Goal: Task Accomplishment & Management: Manage account settings

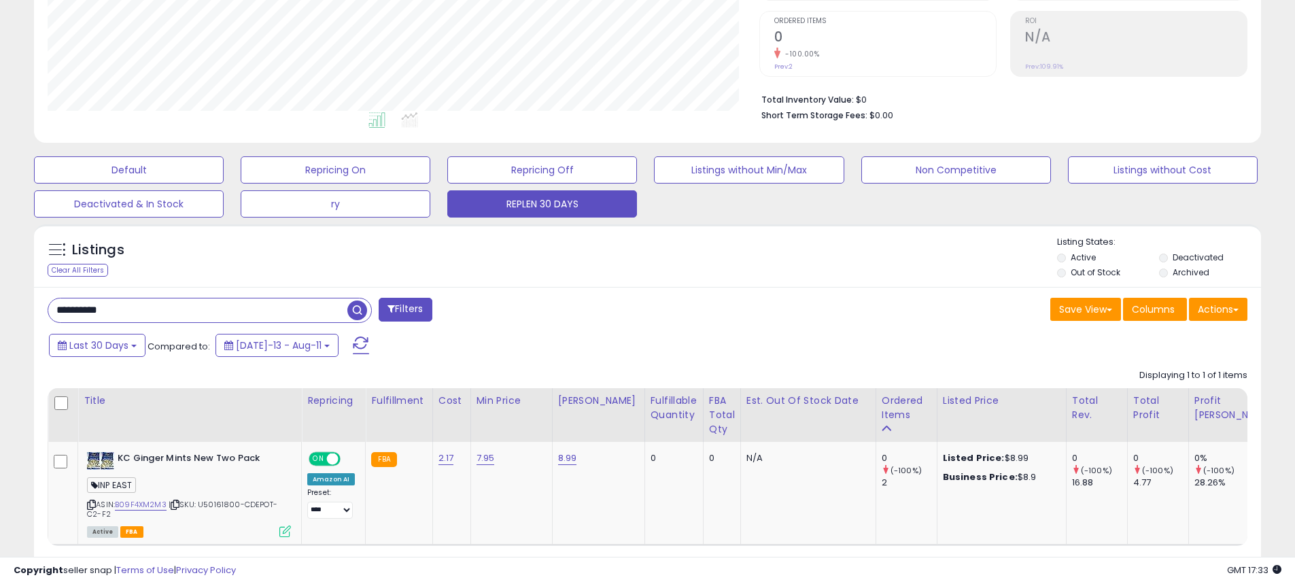
scroll to position [279, 712]
click at [183, 313] on input "**********" at bounding box center [197, 310] width 299 height 24
paste input "text"
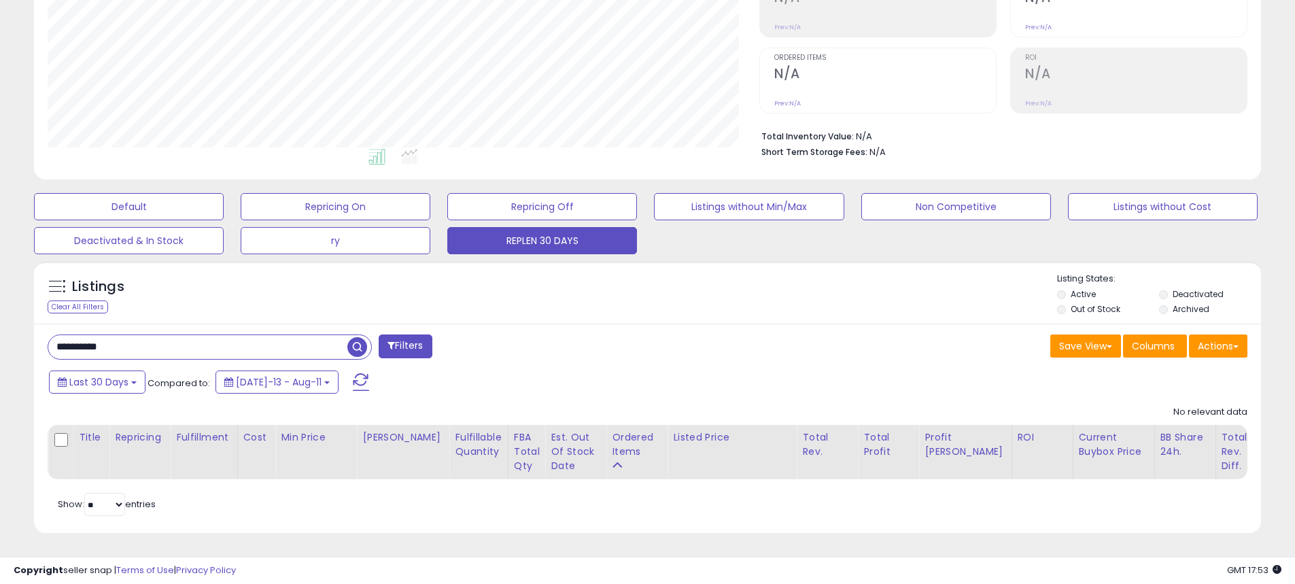
click at [327, 353] on div "**********" at bounding box center [647, 429] width 1227 height 210
click at [316, 341] on input "**********" at bounding box center [197, 347] width 299 height 24
drag, startPoint x: 317, startPoint y: 341, endPoint x: 366, endPoint y: 341, distance: 48.9
click at [321, 341] on input "**********" at bounding box center [197, 347] width 299 height 24
paste input "text"
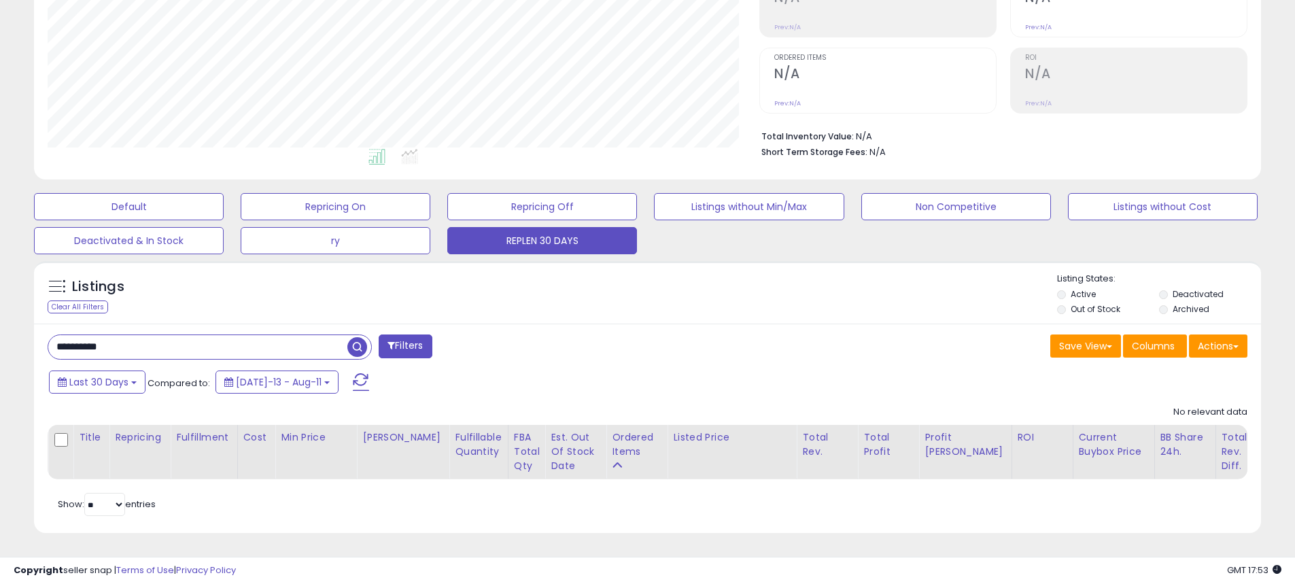
click at [352, 337] on span "button" at bounding box center [357, 347] width 20 height 20
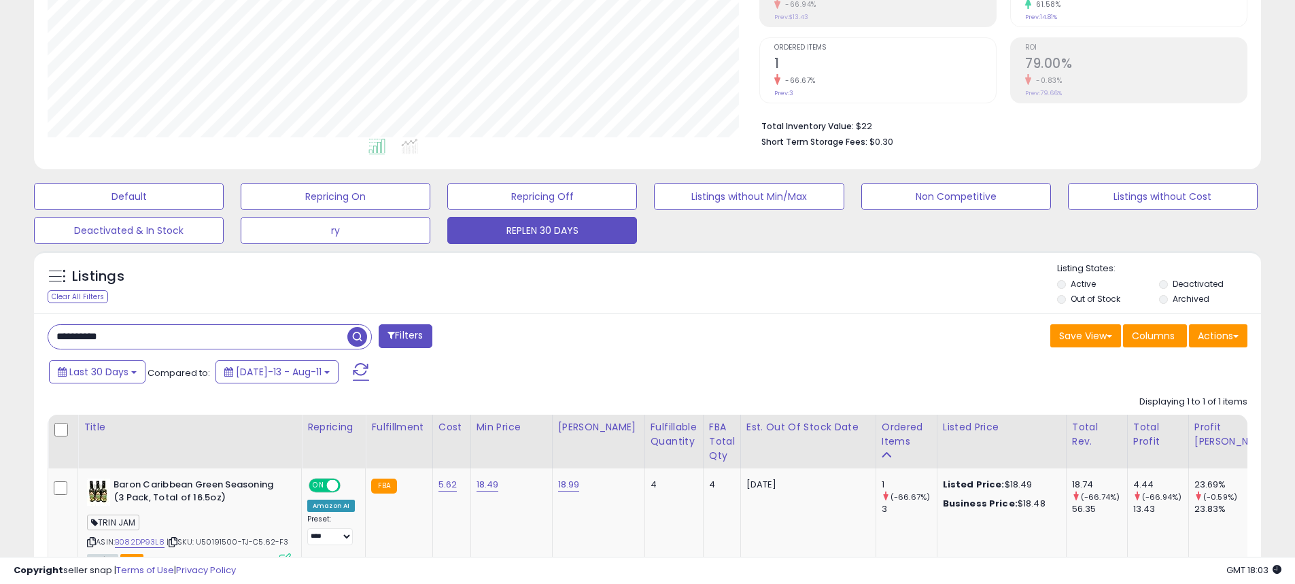
drag, startPoint x: 160, startPoint y: 337, endPoint x: -150, endPoint y: 290, distance: 313.6
click at [0, 290] on html "Unable to login Retrieving listings data.. has not yet accepted the Terms of Us…" at bounding box center [647, 47] width 1295 height 584
type input "*****"
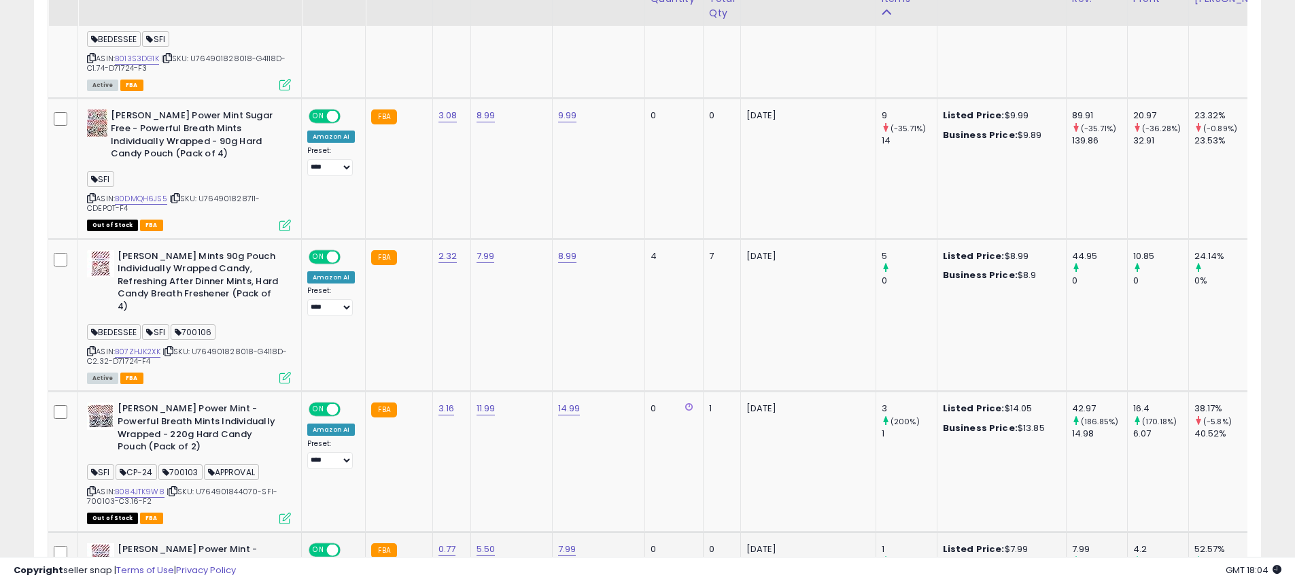
scroll to position [1197, 0]
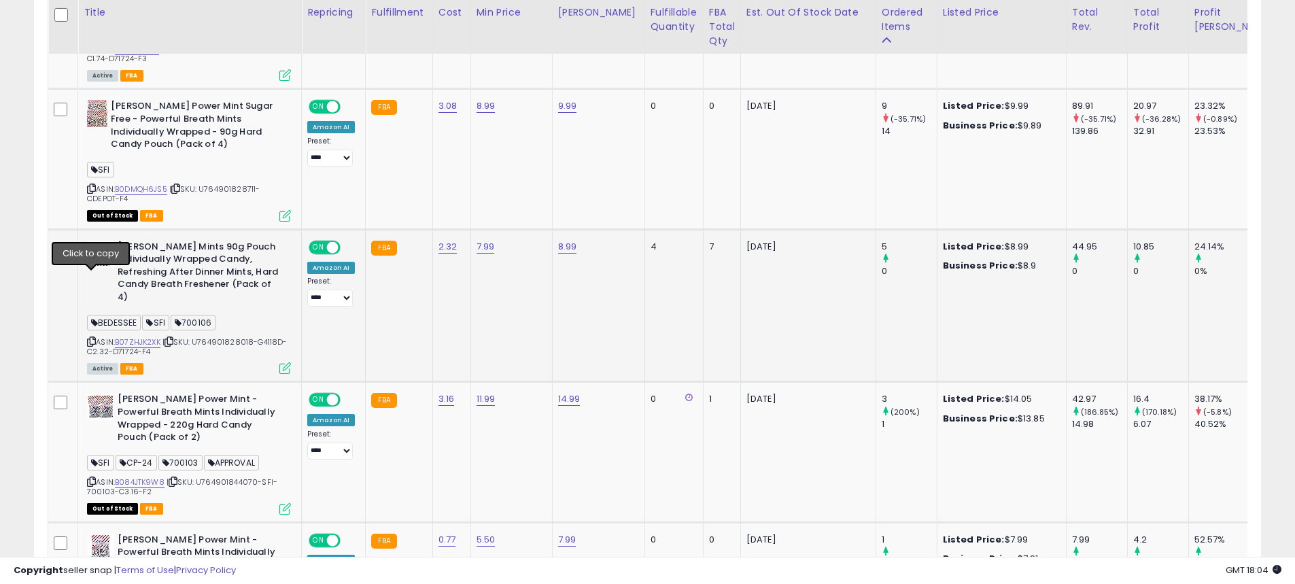
click at [91, 338] on icon at bounding box center [91, 341] width 9 height 7
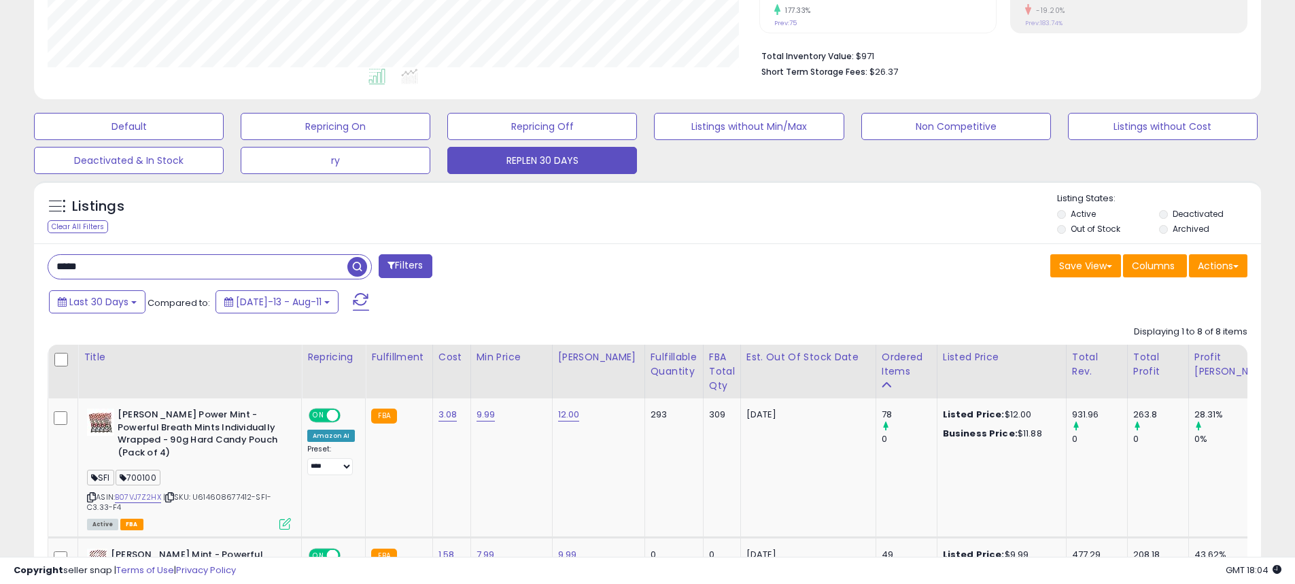
scroll to position [313, 0]
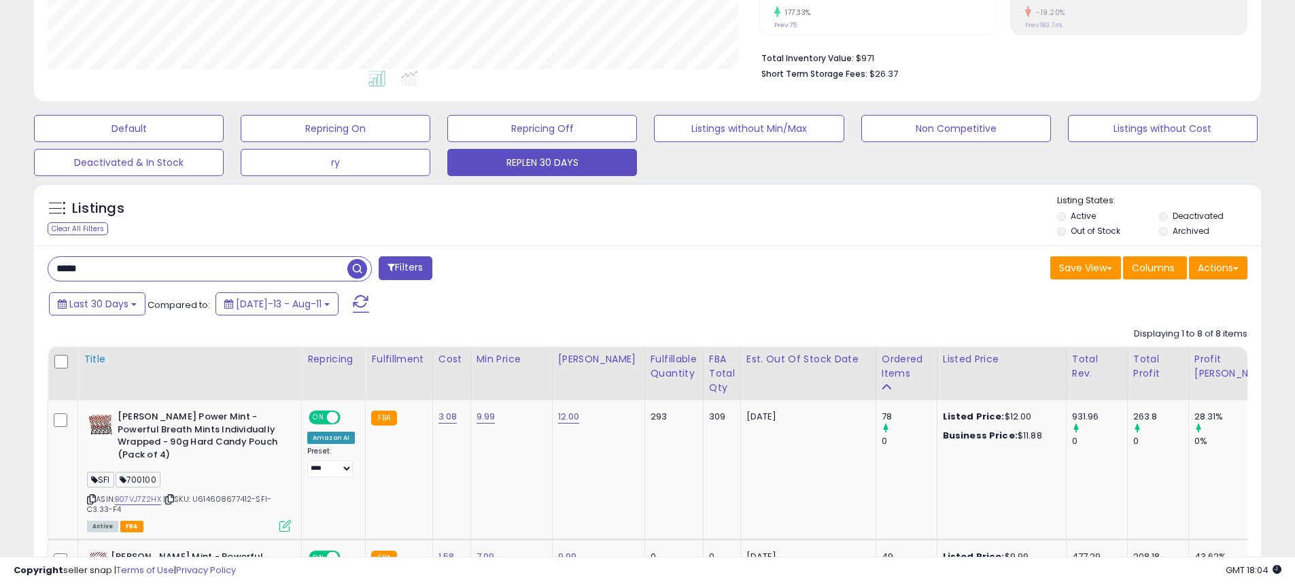
click at [106, 362] on div "Title" at bounding box center [190, 359] width 212 height 14
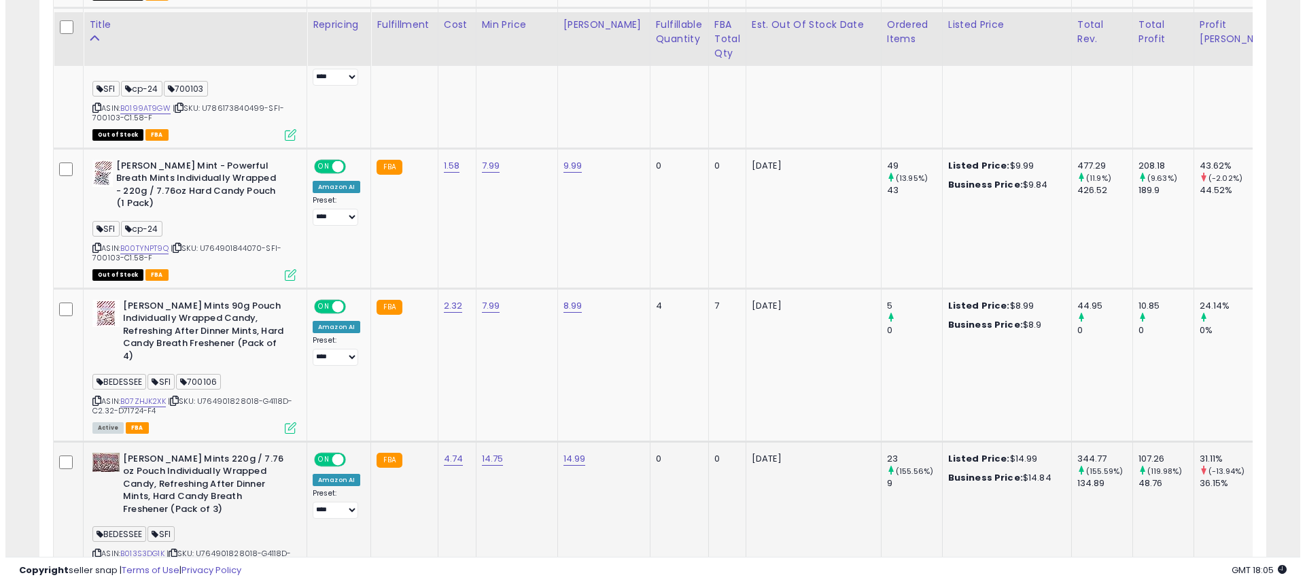
scroll to position [1265, 0]
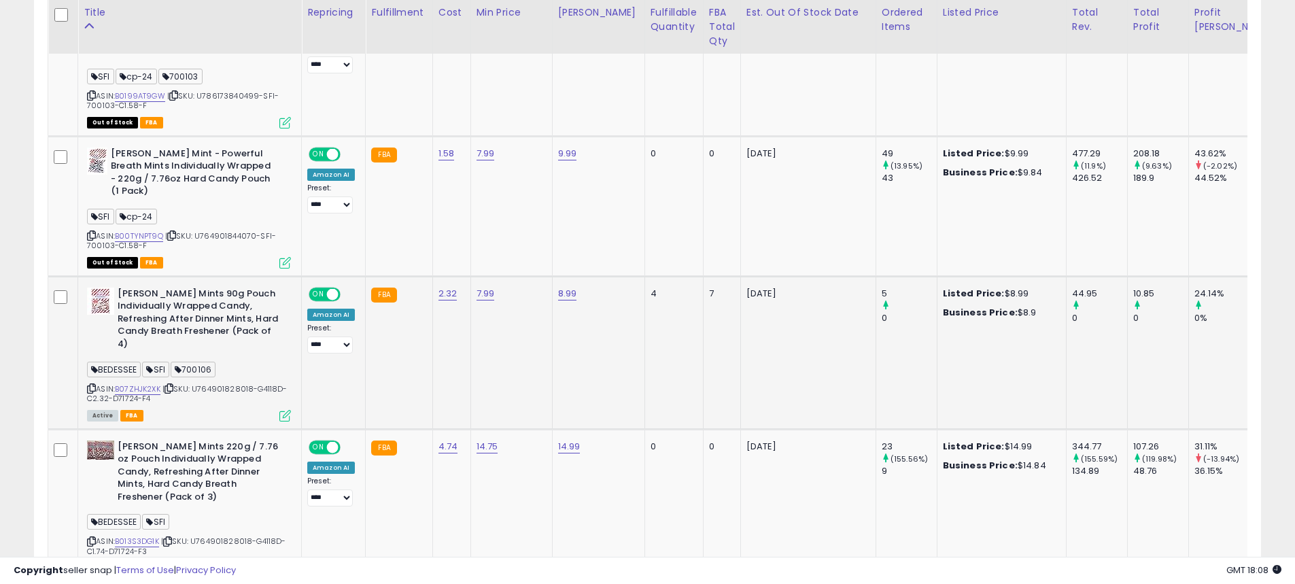
click at [288, 410] on icon at bounding box center [285, 416] width 12 height 12
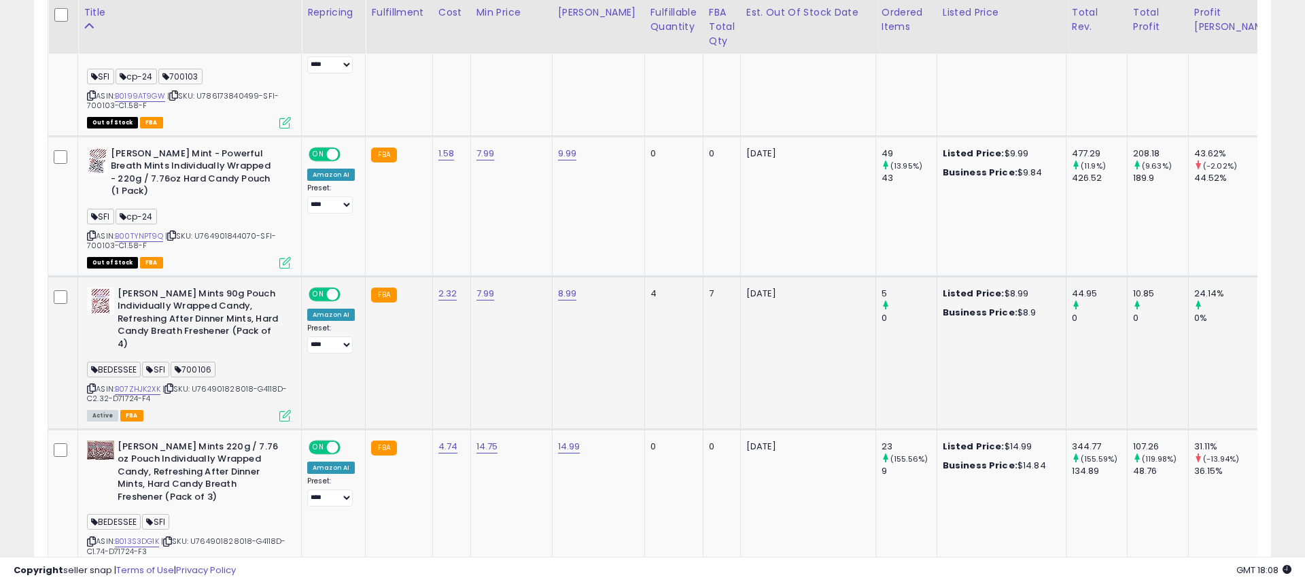
scroll to position [279, 718]
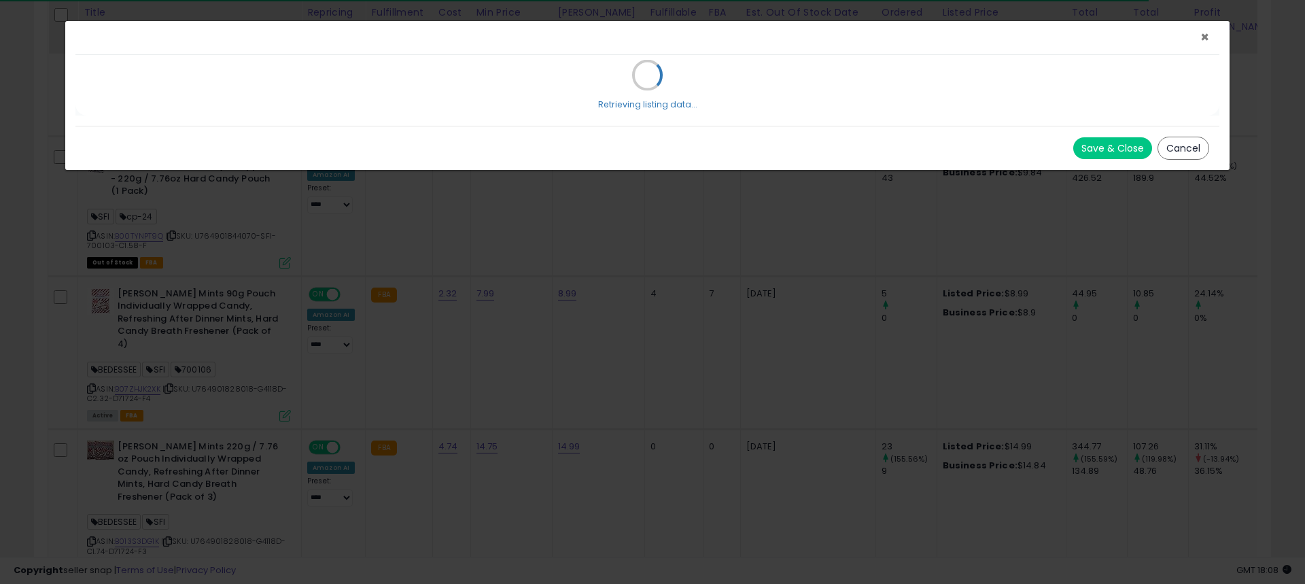
click at [1203, 34] on span "×" at bounding box center [1204, 37] width 9 height 20
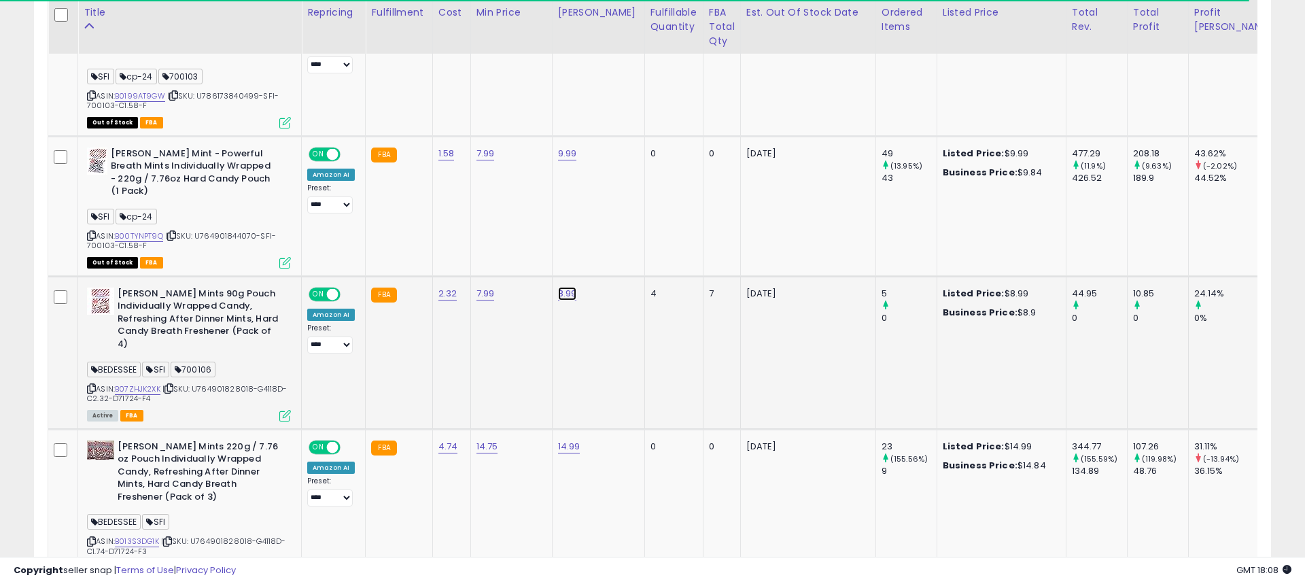
click at [560, 287] on link "8.99" at bounding box center [567, 294] width 19 height 14
drag, startPoint x: 496, startPoint y: 206, endPoint x: 307, endPoint y: 178, distance: 191.7
click at [314, 185] on tbody "[PERSON_NAME] Power Mint Sugar Free - Powerful Breath Mints Individually Wrappe…" at bounding box center [965, 15] width 1835 height 1133
type input "****"
click button "submit" at bounding box center [601, 208] width 23 height 20
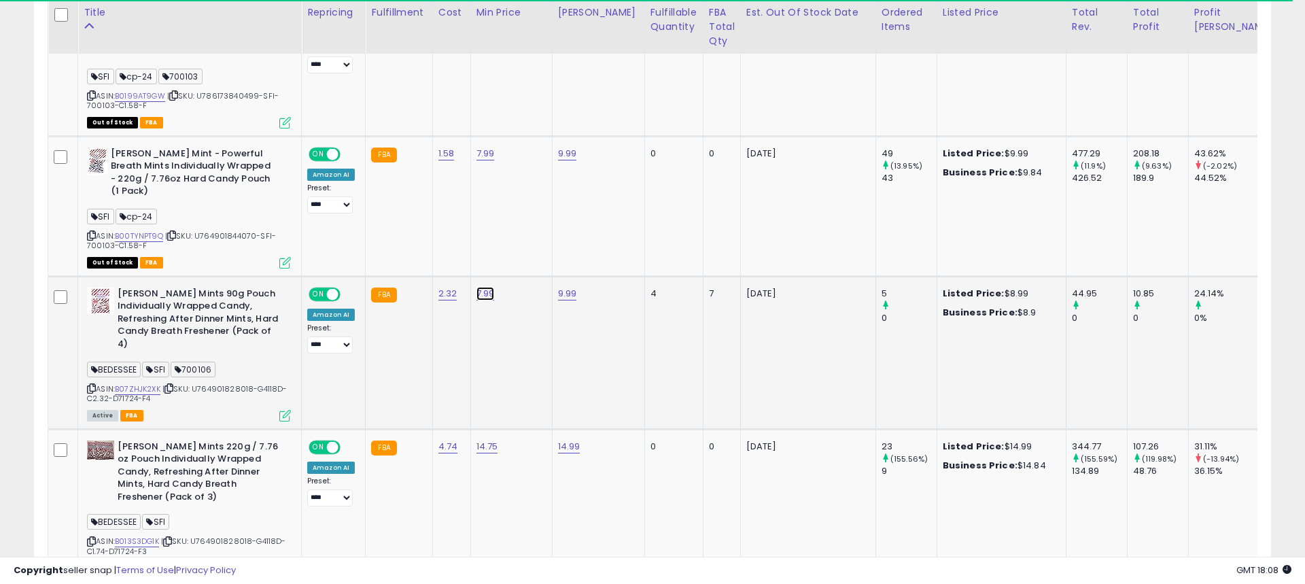
click at [481, 287] on link "7.99" at bounding box center [486, 294] width 18 height 14
drag, startPoint x: 472, startPoint y: 210, endPoint x: 249, endPoint y: 188, distance: 224.8
click at [273, 196] on tbody "[PERSON_NAME] Power Mint Sugar Free - Powerful Breath Mints Individually Wrappe…" at bounding box center [965, 15] width 1835 height 1133
type input "****"
click button "submit" at bounding box center [519, 208] width 23 height 20
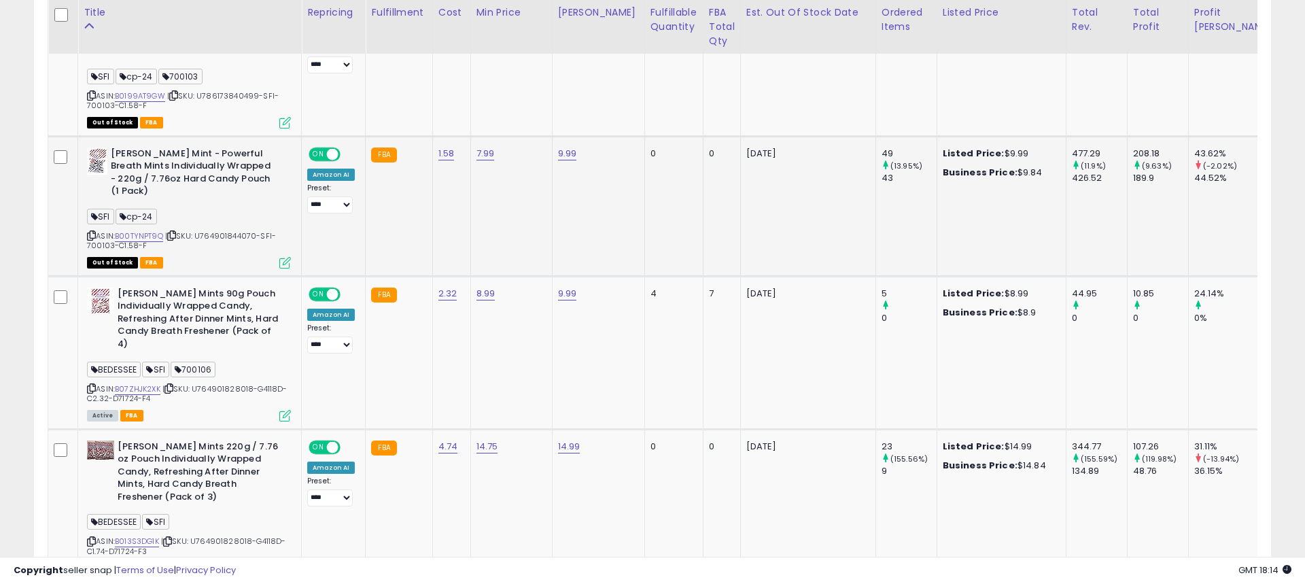
click at [483, 184] on td "7.99" at bounding box center [511, 206] width 82 height 140
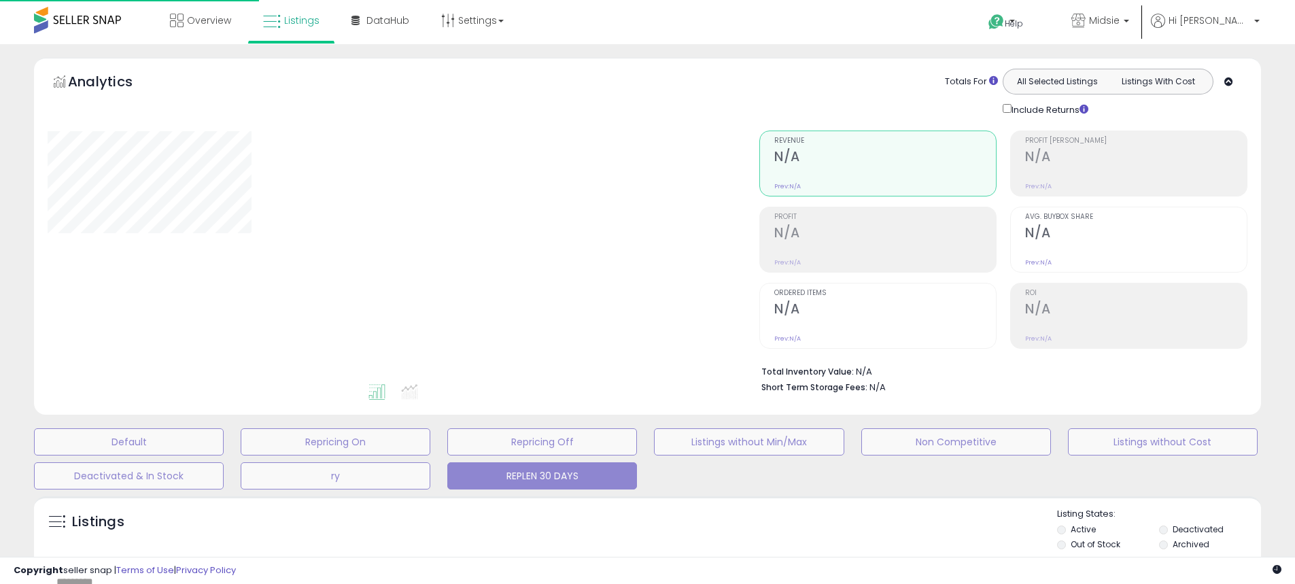
scroll to position [260, 0]
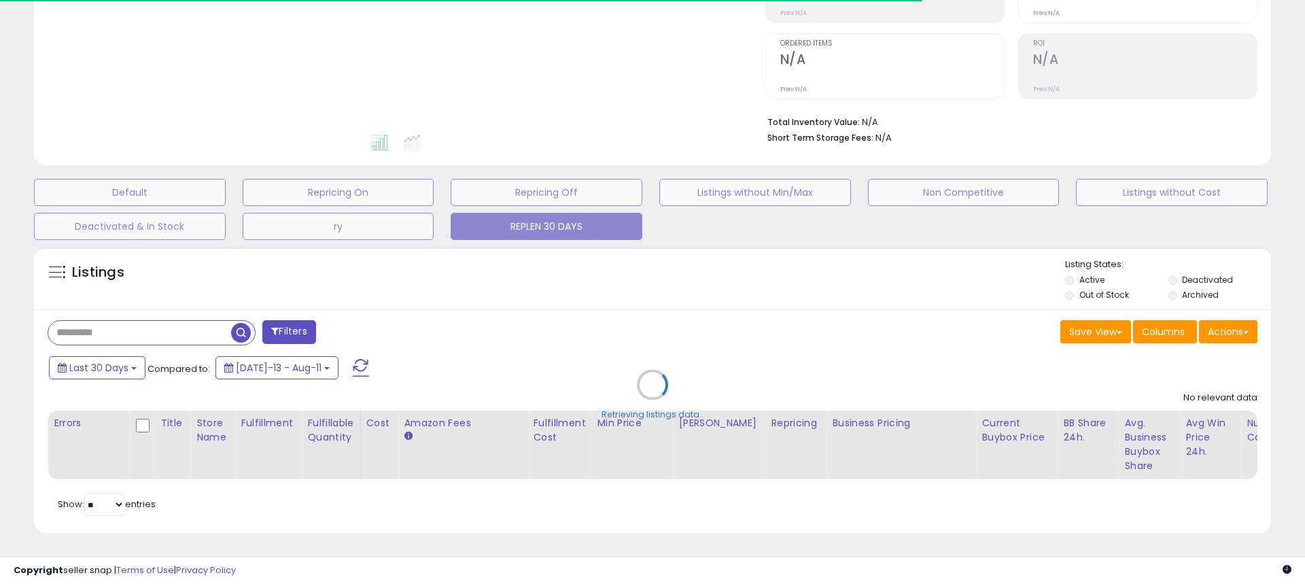
type input "*****"
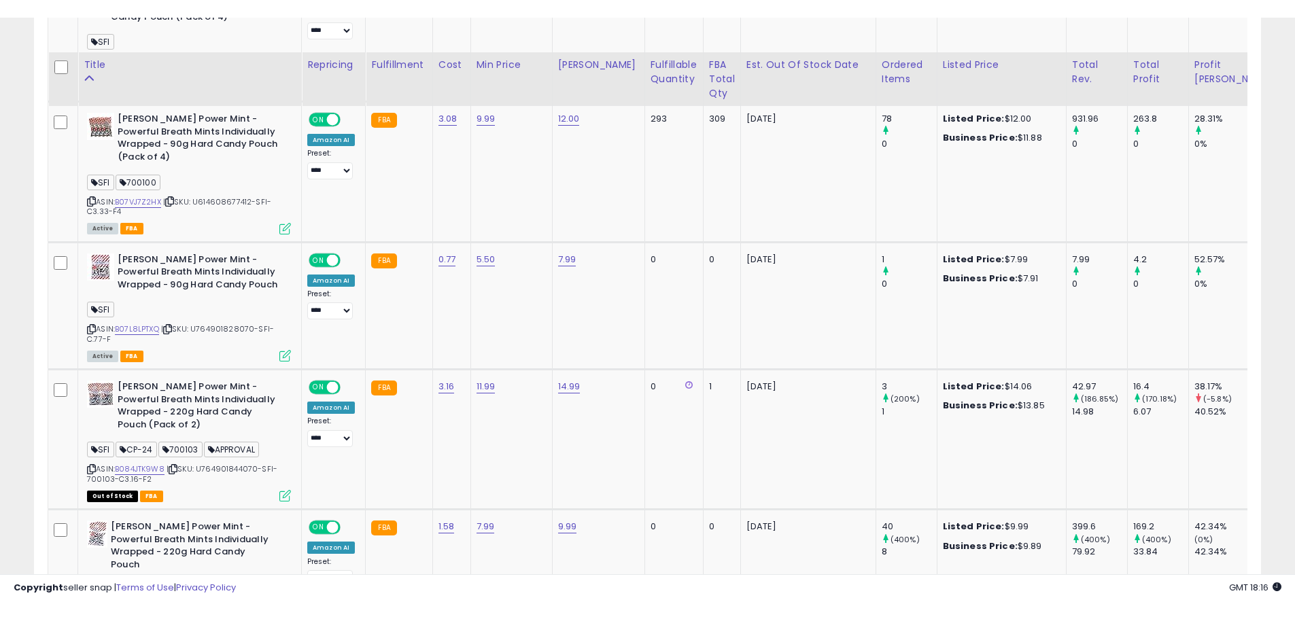
scroll to position [328, 0]
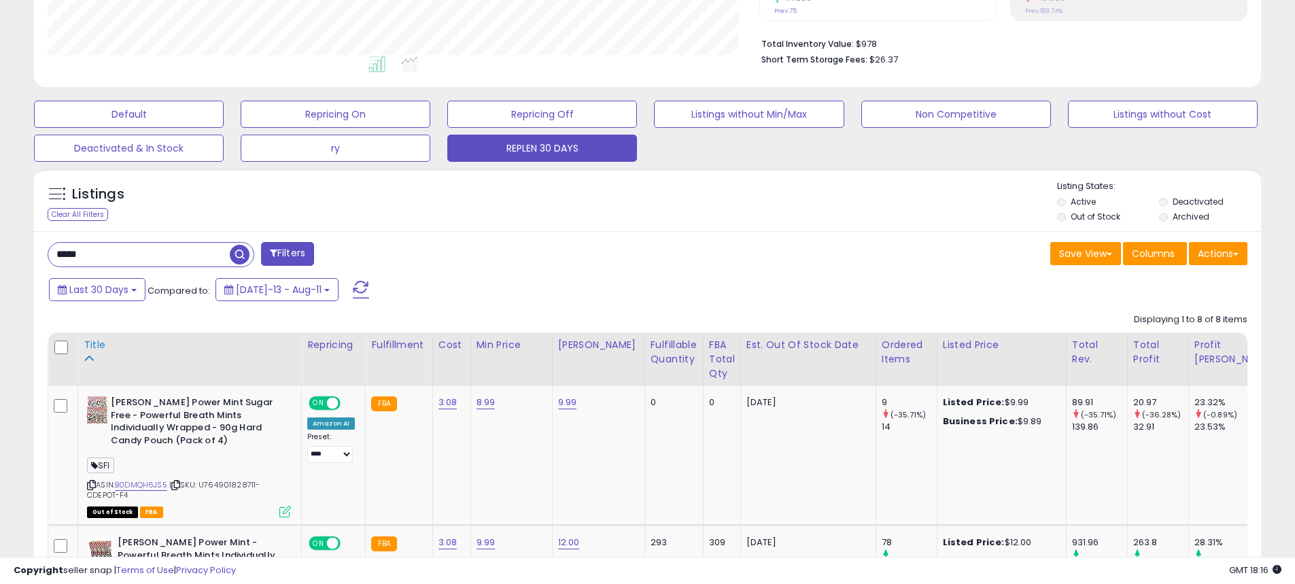
click at [92, 356] on icon at bounding box center [89, 358] width 10 height 10
click at [442, 402] on link "3.08" at bounding box center [447, 403] width 19 height 14
drag, startPoint x: 384, startPoint y: 370, endPoint x: 285, endPoint y: 361, distance: 99.6
type input "*"
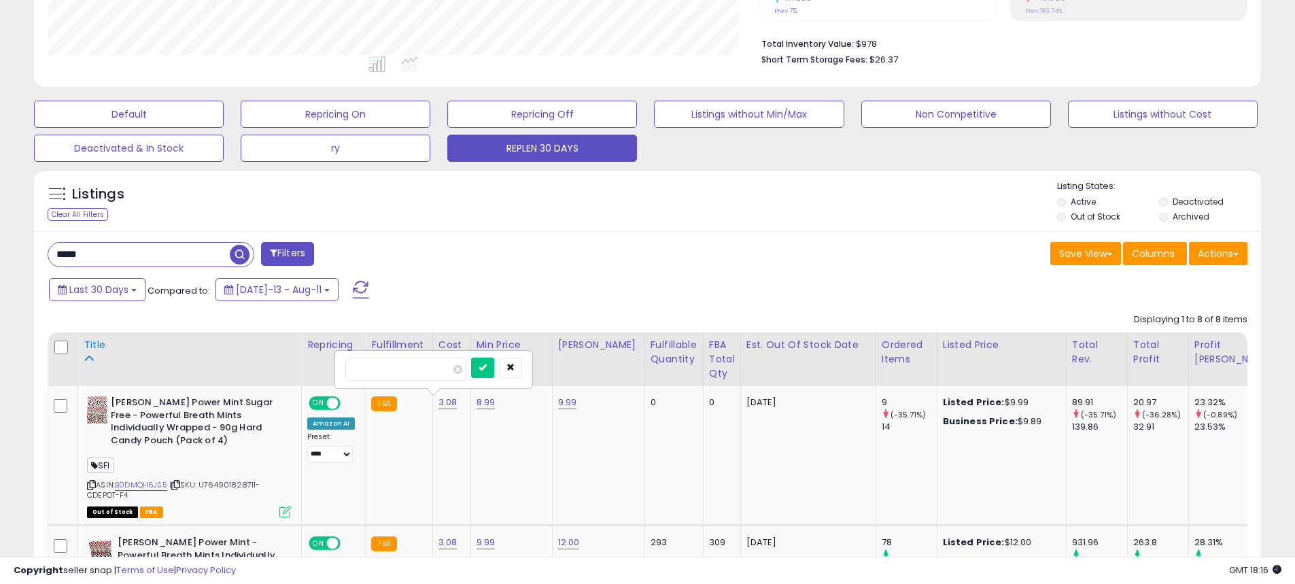
click button "submit" at bounding box center [482, 368] width 23 height 20
click at [484, 407] on link "8.99" at bounding box center [486, 403] width 19 height 14
drag, startPoint x: 451, startPoint y: 372, endPoint x: 249, endPoint y: 342, distance: 204.1
click at [508, 358] on button "submit" at bounding box center [519, 368] width 23 height 20
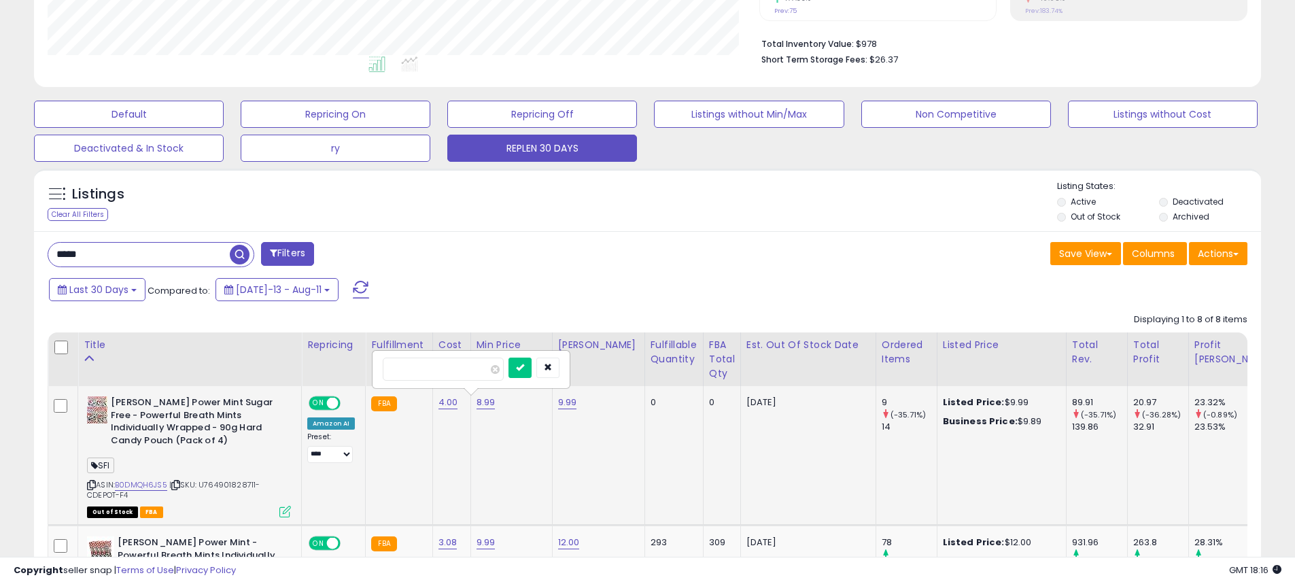
click at [432, 365] on input "*****" at bounding box center [443, 369] width 121 height 23
type input "****"
click button "submit" at bounding box center [519, 368] width 23 height 20
click at [139, 485] on link "B0DMQH6JS5" at bounding box center [141, 485] width 52 height 12
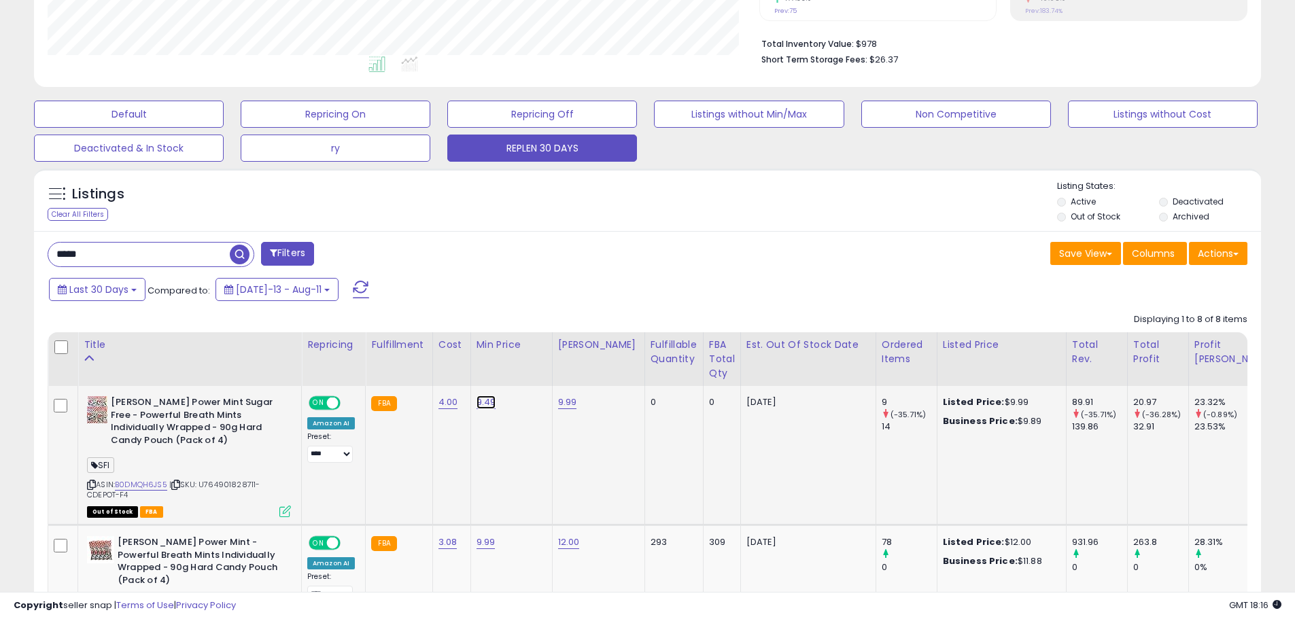
click at [481, 408] on link "9.49" at bounding box center [487, 403] width 20 height 14
click at [559, 373] on button "button" at bounding box center [547, 368] width 23 height 20
click at [564, 403] on link "9.99" at bounding box center [567, 403] width 19 height 14
drag, startPoint x: 511, startPoint y: 368, endPoint x: 385, endPoint y: 349, distance: 126.5
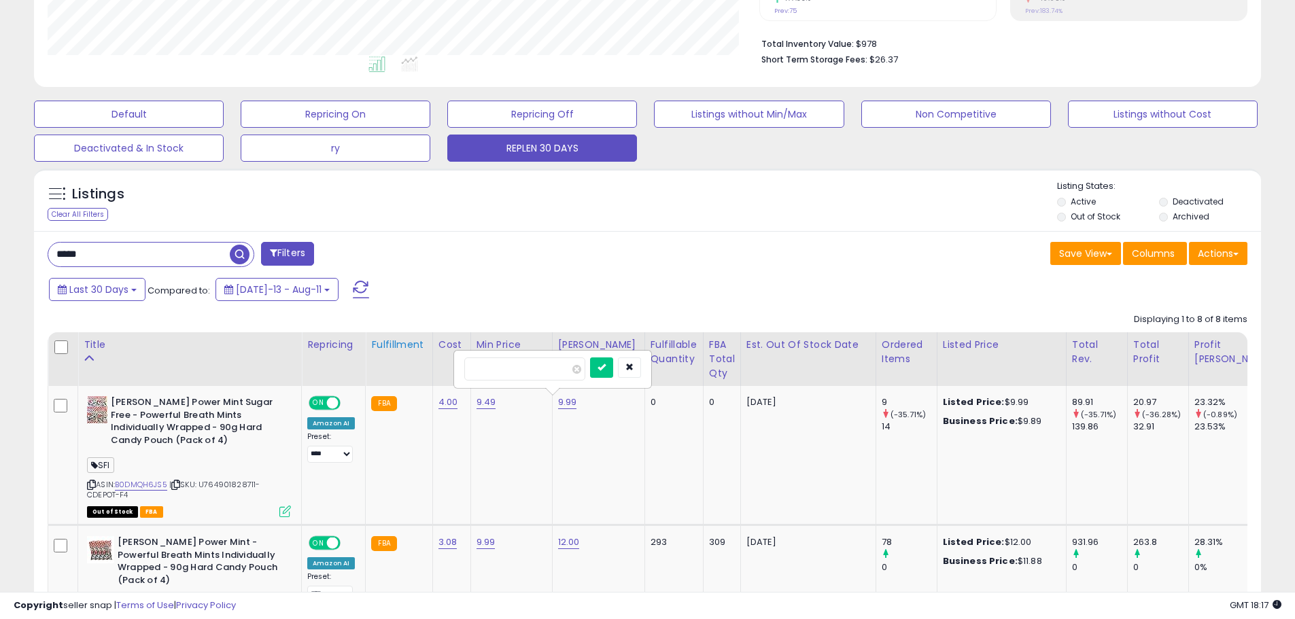
type input "*****"
click button "submit" at bounding box center [601, 368] width 23 height 20
click at [489, 401] on link "9.49" at bounding box center [487, 403] width 20 height 14
drag, startPoint x: 449, startPoint y: 370, endPoint x: 217, endPoint y: 364, distance: 232.6
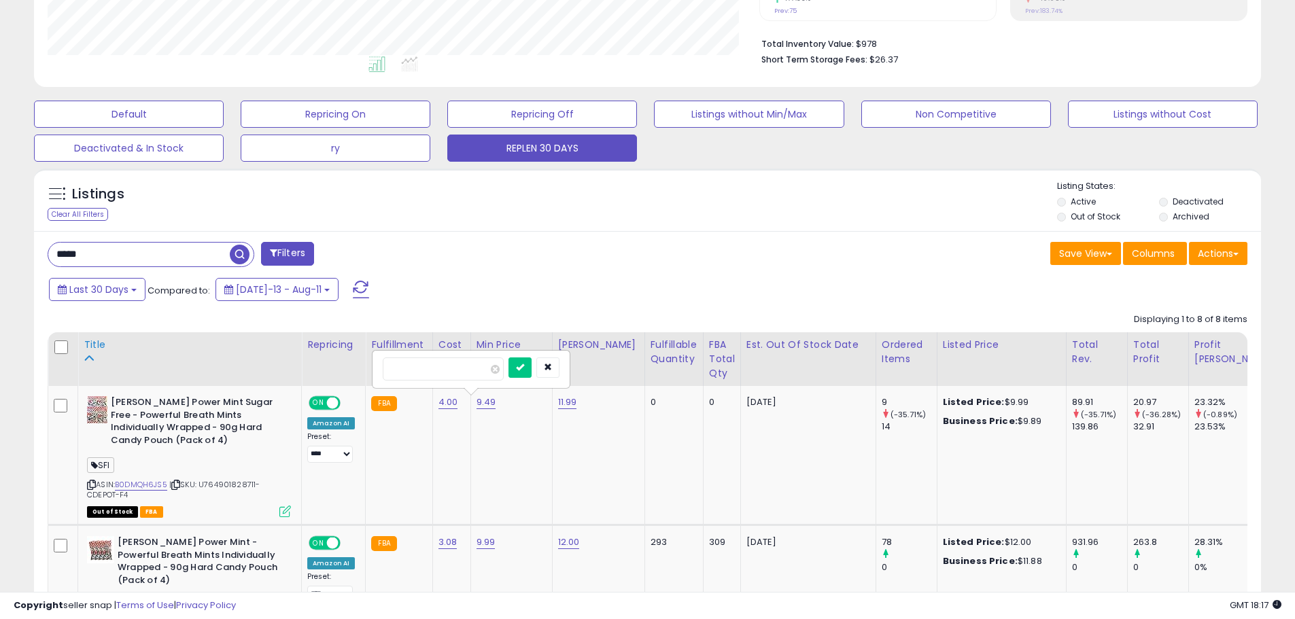
type input "****"
click button "submit" at bounding box center [519, 368] width 23 height 20
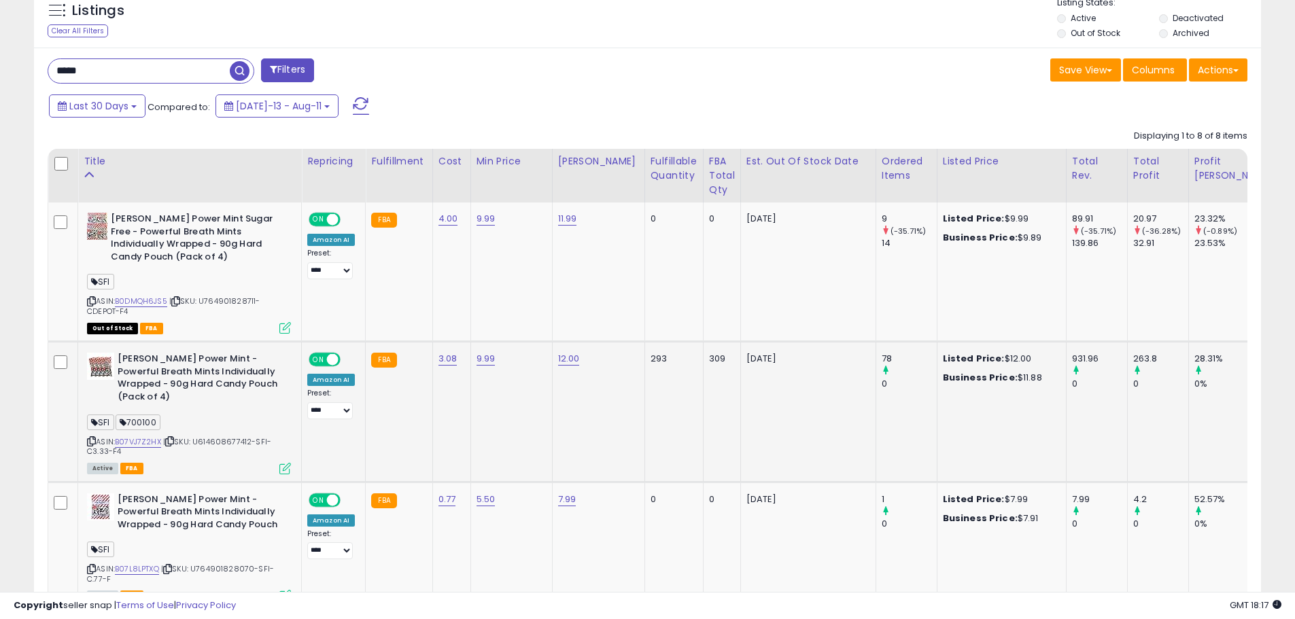
scroll to position [532, 0]
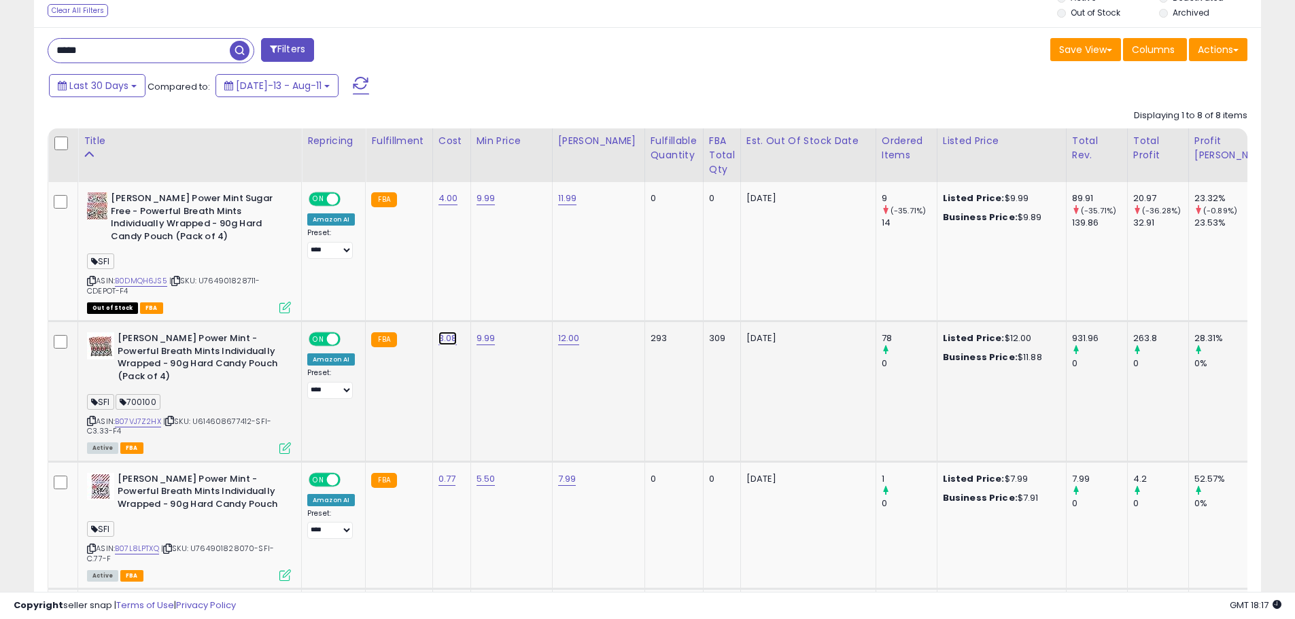
click at [442, 341] on link "3.08" at bounding box center [447, 339] width 19 height 14
click at [515, 301] on icon "button" at bounding box center [510, 303] width 8 height 8
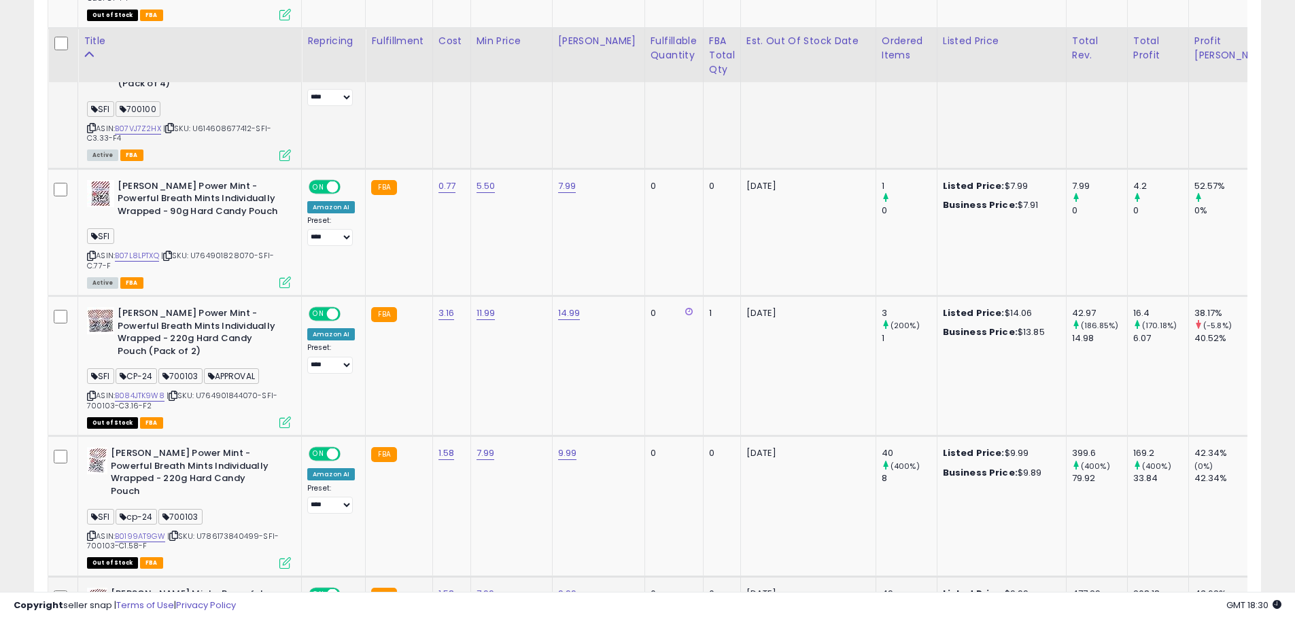
scroll to position [816, 0]
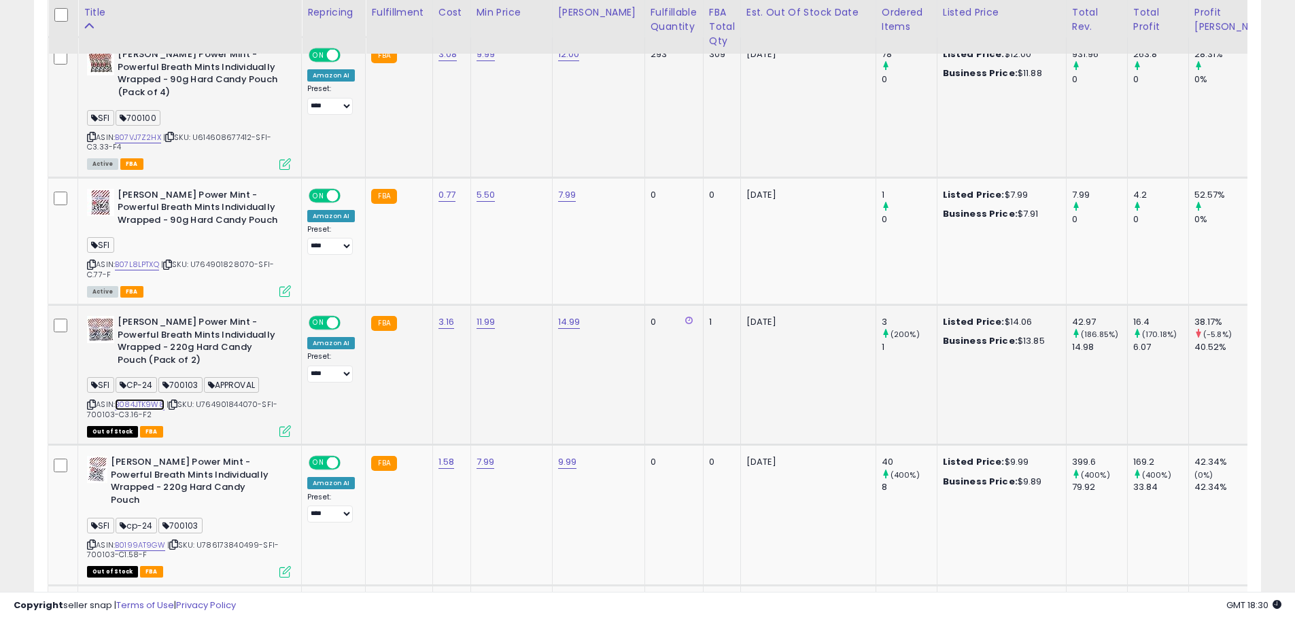
click at [144, 399] on link "B084JTK9W8" at bounding box center [140, 405] width 50 height 12
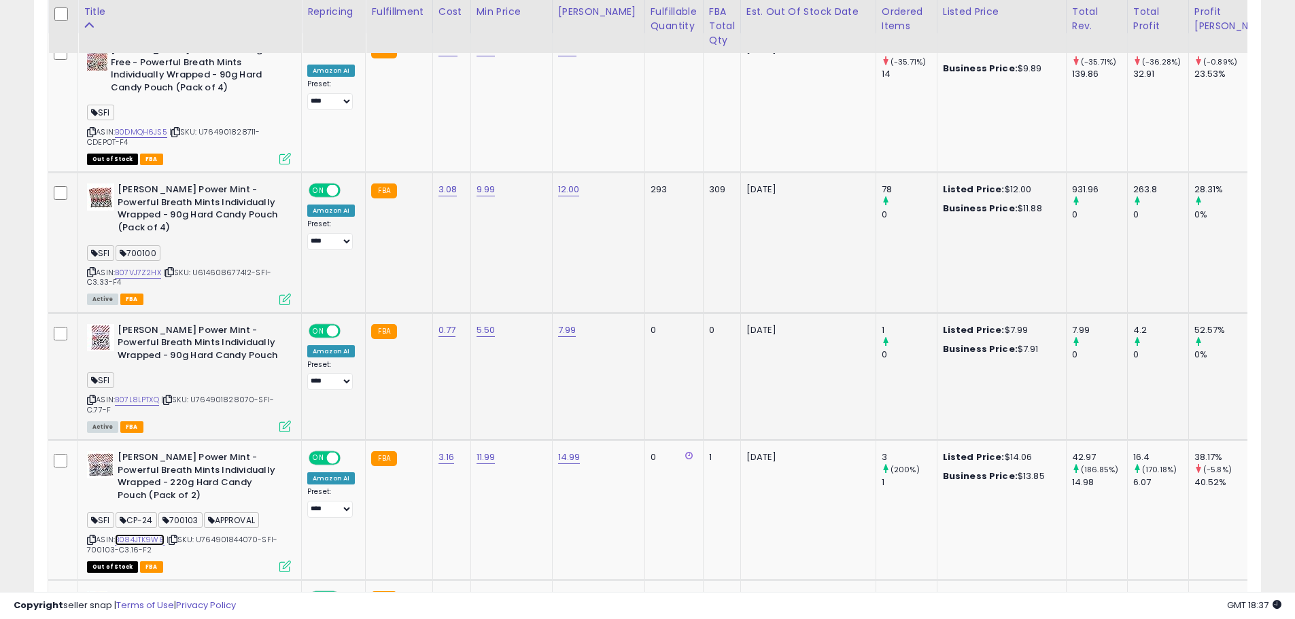
scroll to position [680, 0]
click at [455, 194] on div "3.08" at bounding box center [449, 190] width 22 height 12
click at [449, 188] on link "3.08" at bounding box center [447, 191] width 19 height 14
drag, startPoint x: 402, startPoint y: 163, endPoint x: 225, endPoint y: 141, distance: 178.8
click at [262, 150] on tbody "Diana Power Mint Sugar Free - Powerful Breath Mints Individually Wrapped - 90g …" at bounding box center [965, 600] width 1835 height 1133
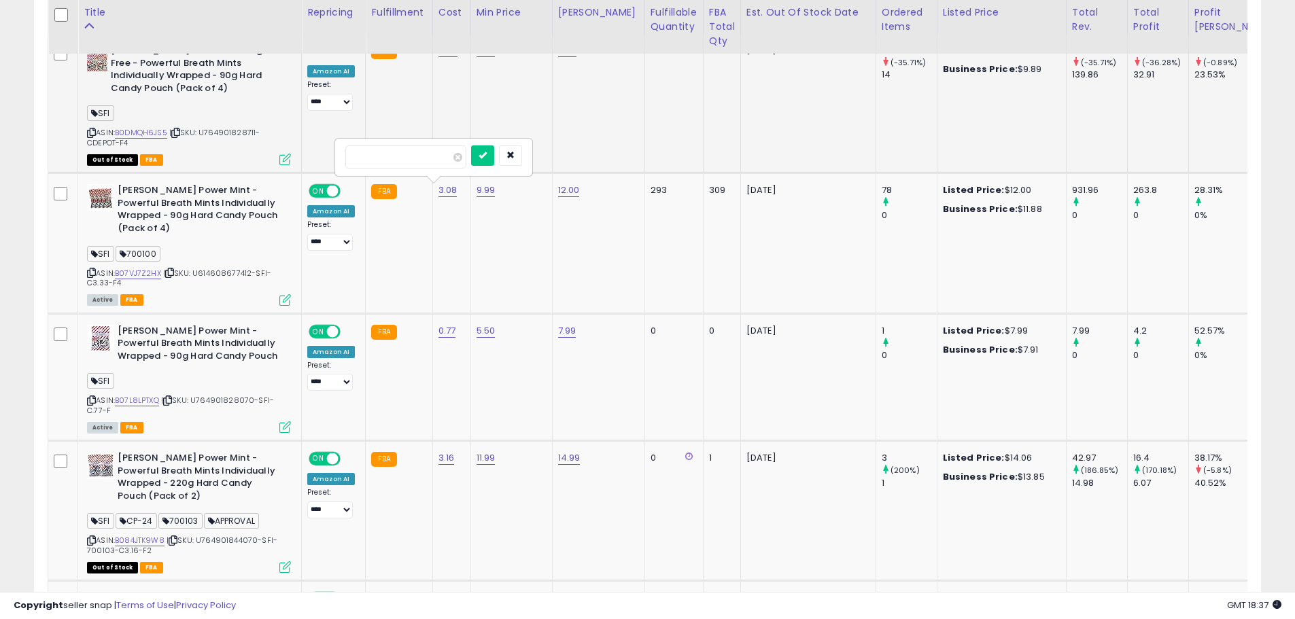
type input "*"
click button "submit" at bounding box center [482, 155] width 23 height 20
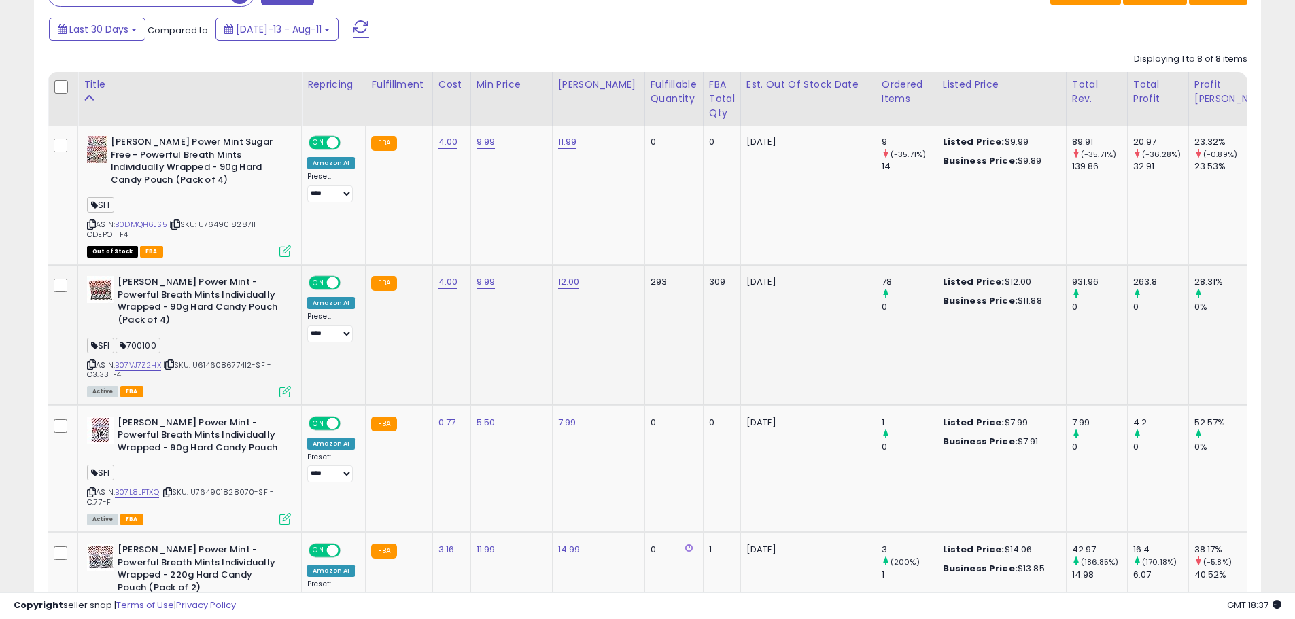
scroll to position [612, 0]
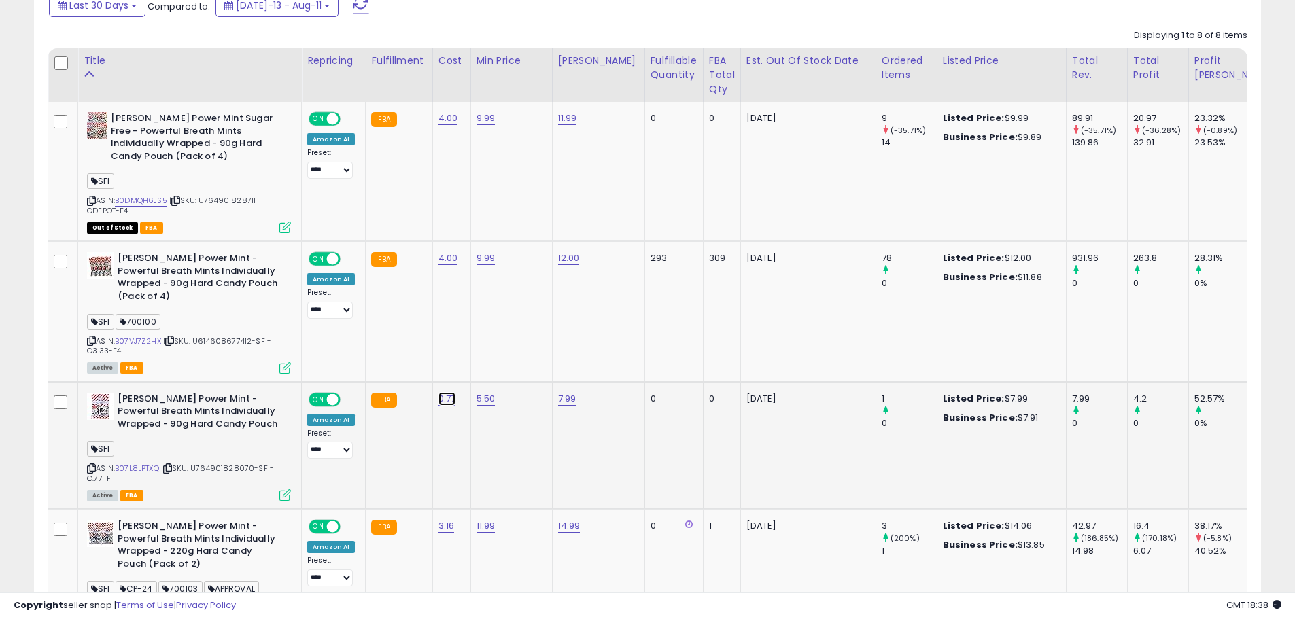
click at [441, 392] on link "0.77" at bounding box center [447, 399] width 18 height 14
type input "*"
click button "submit" at bounding box center [481, 351] width 23 height 20
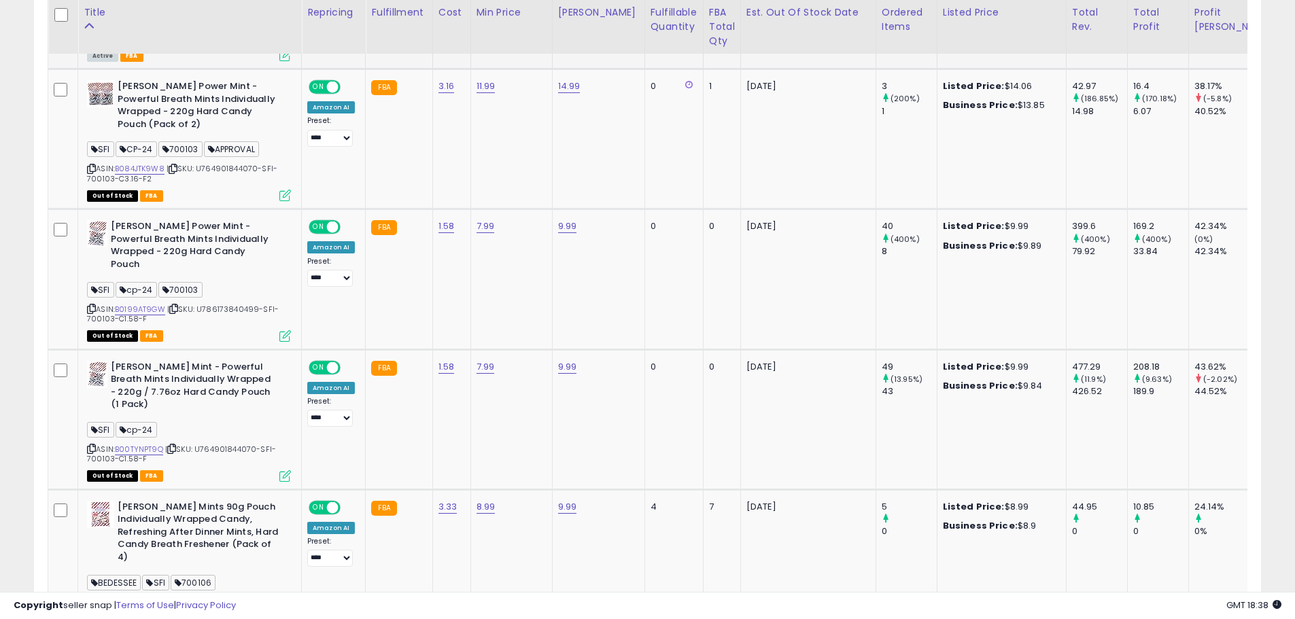
scroll to position [1268, 0]
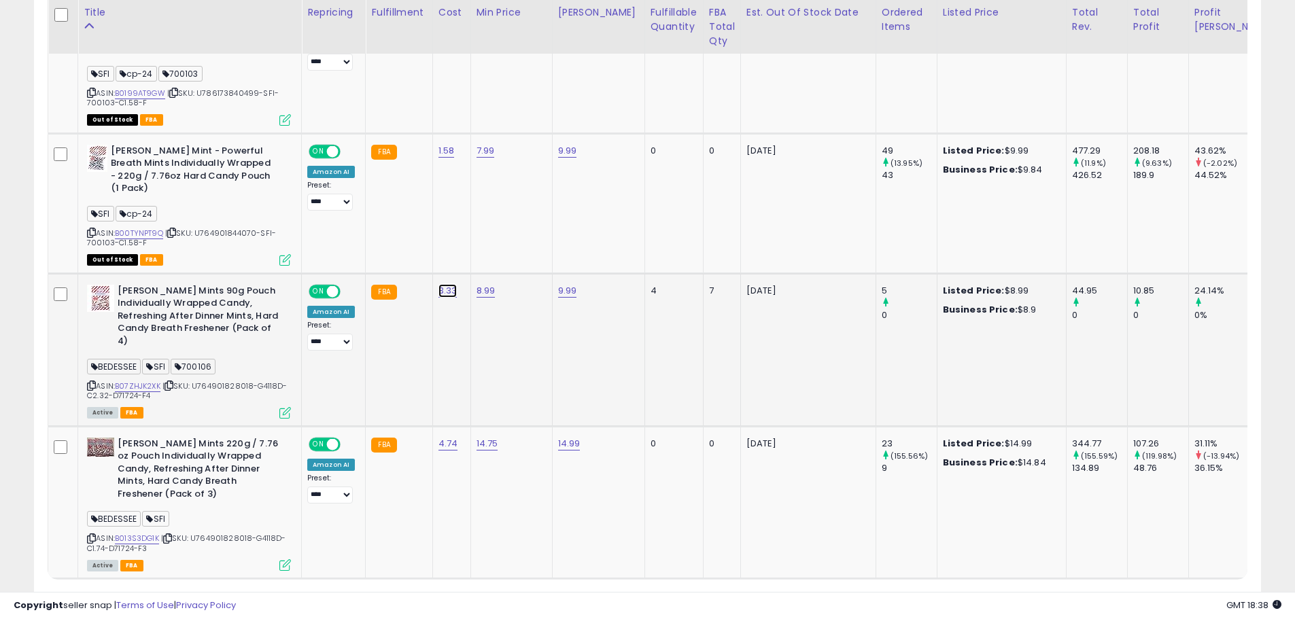
click at [442, 284] on link "3.33" at bounding box center [447, 291] width 19 height 14
drag, startPoint x: 412, startPoint y: 213, endPoint x: 151, endPoint y: 164, distance: 265.7
click at [239, 179] on tbody "Diana Power Mint Sugar Free - Powerful Breath Mints Individually Wrapped - 90g …" at bounding box center [965, 12] width 1835 height 1133
type input "*"
click button "submit" at bounding box center [482, 205] width 23 height 20
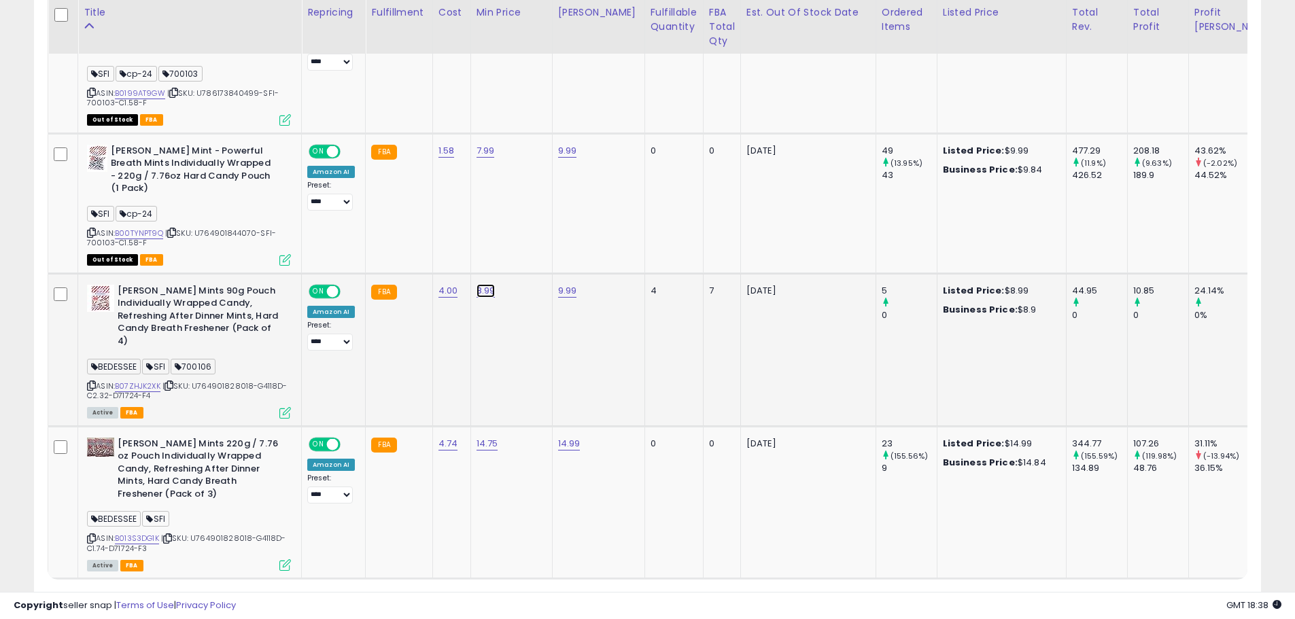
click at [485, 284] on link "8.99" at bounding box center [486, 291] width 19 height 14
drag, startPoint x: 362, startPoint y: 208, endPoint x: 204, endPoint y: 201, distance: 157.9
click at [273, 205] on tbody "Diana Power Mint Sugar Free - Powerful Breath Mints Individually Wrapped - 90g …" at bounding box center [965, 12] width 1835 height 1133
type input "****"
click button "submit" at bounding box center [519, 205] width 23 height 20
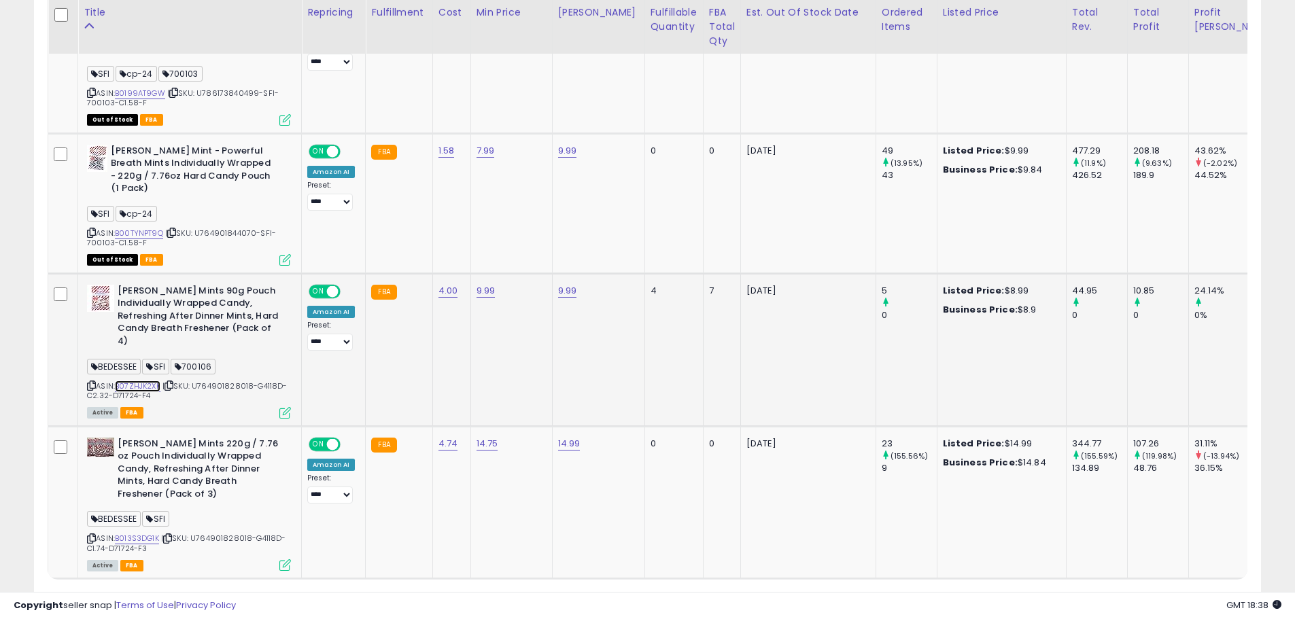
click at [145, 381] on link "B07ZHJK2XK" at bounding box center [138, 387] width 46 height 12
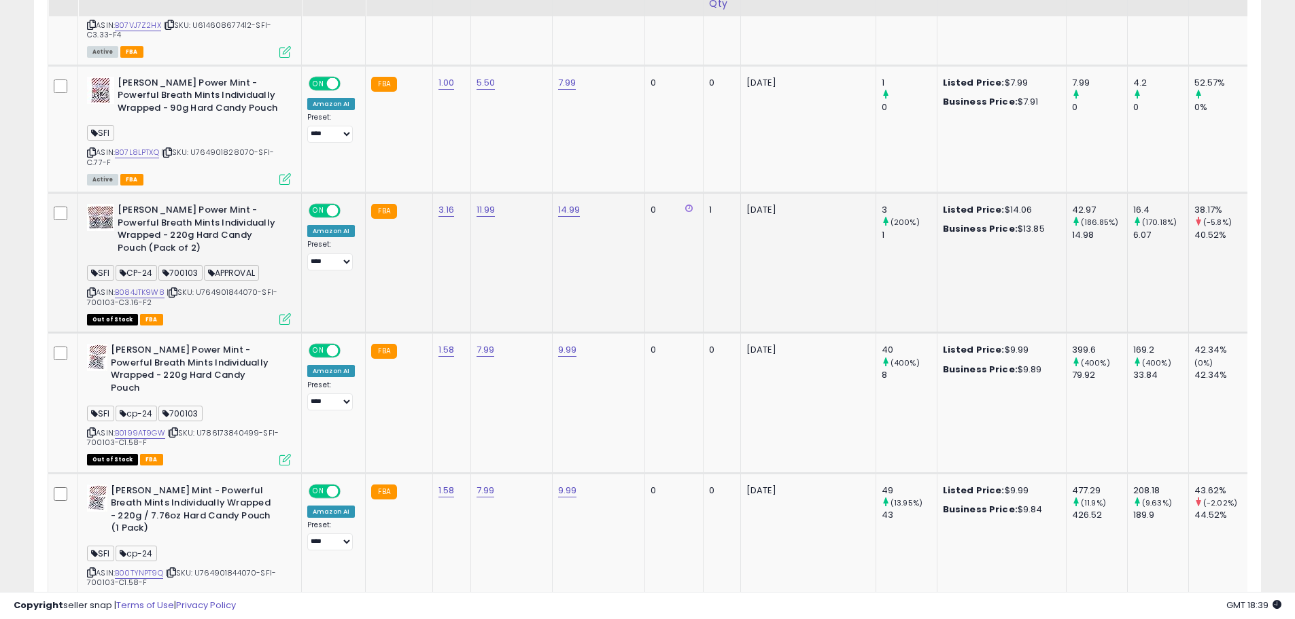
scroll to position [860, 0]
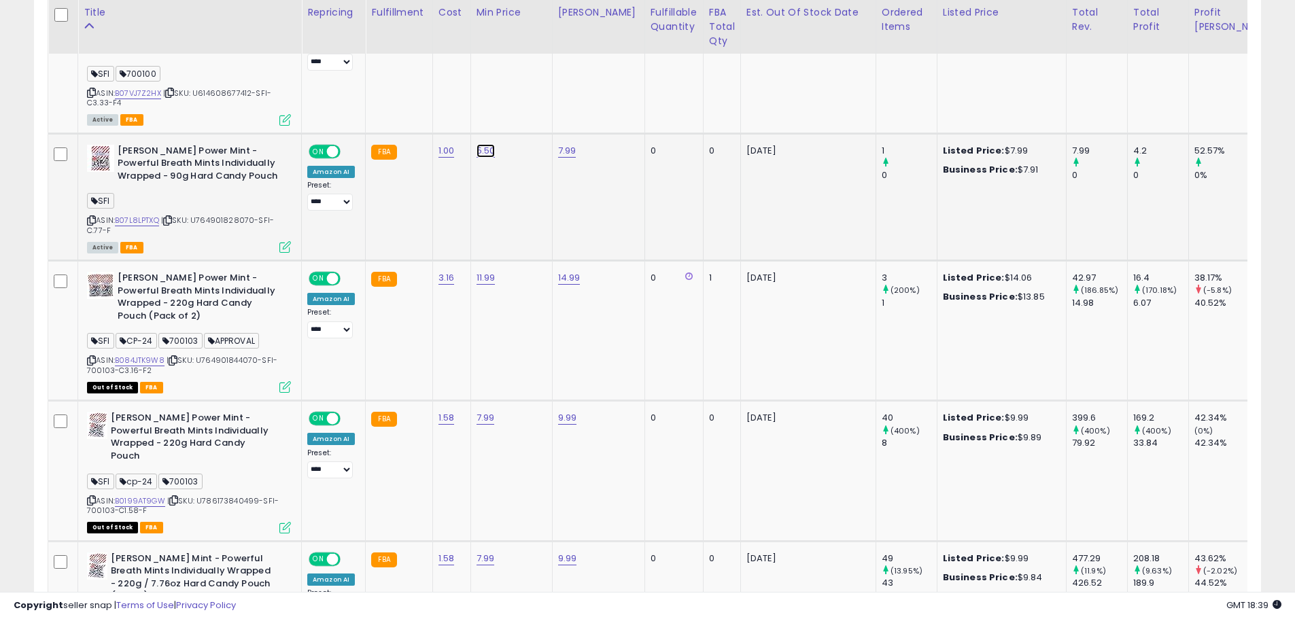
click at [484, 144] on link "5.50" at bounding box center [486, 151] width 19 height 14
click at [139, 200] on div "ASIN: B07L8LPTXQ | SKU: U764901828070-SFI-C.77-F Active FBA" at bounding box center [189, 198] width 204 height 107
click at [141, 215] on link "B07L8LPTXQ" at bounding box center [137, 221] width 44 height 12
click at [559, 111] on button "button" at bounding box center [547, 103] width 23 height 20
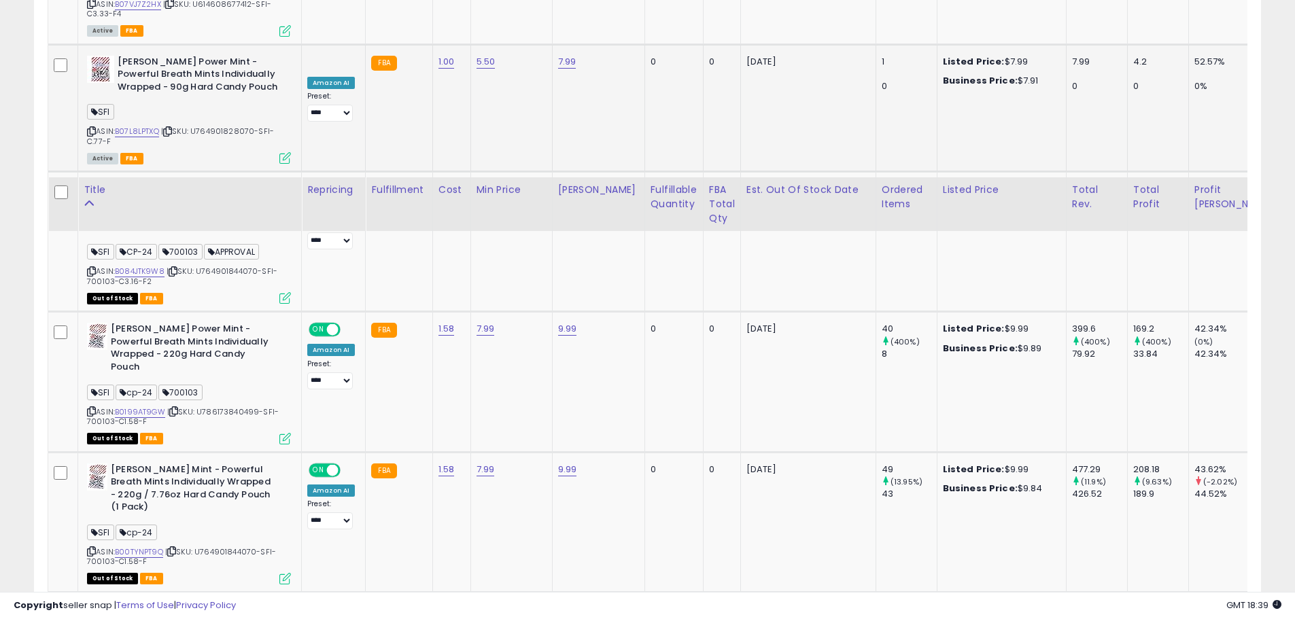
scroll to position [1132, 0]
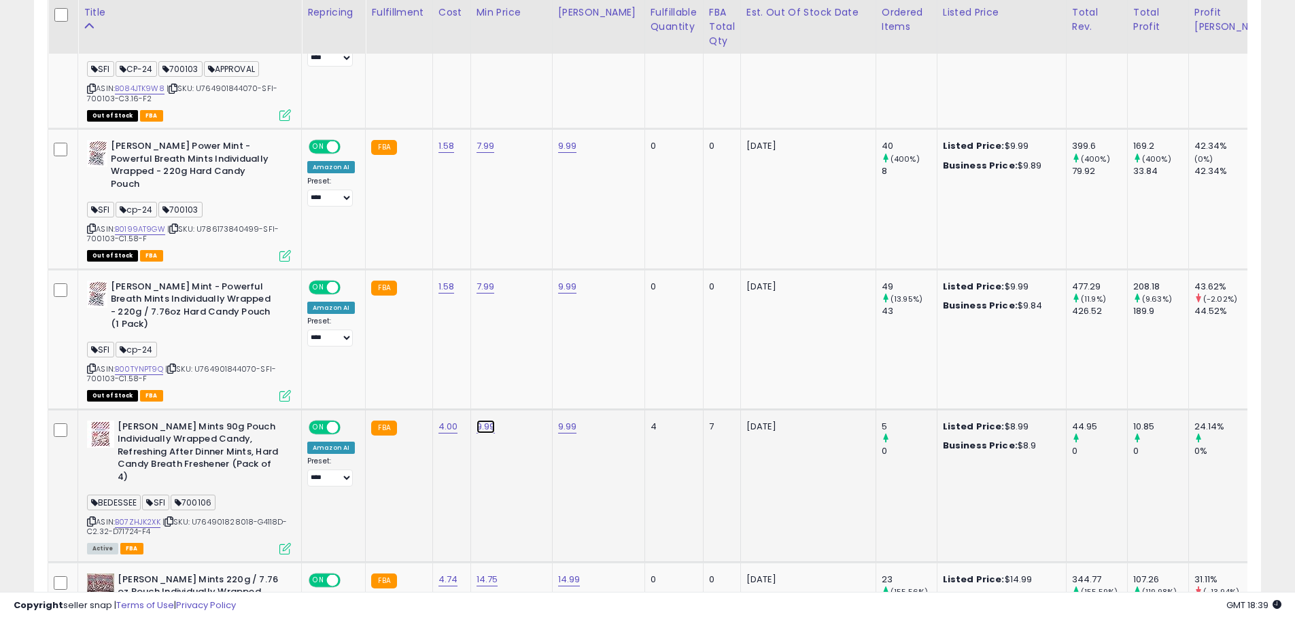
click at [483, 420] on link "9.99" at bounding box center [486, 427] width 19 height 14
drag, startPoint x: 436, startPoint y: 338, endPoint x: 20, endPoint y: 268, distance: 421.2
click at [116, 292] on tbody "Diana Power Mint Sugar Free - Powerful Breath Mints Individually Wrapped - 90g …" at bounding box center [965, 148] width 1835 height 1133
type input "**"
type input "****"
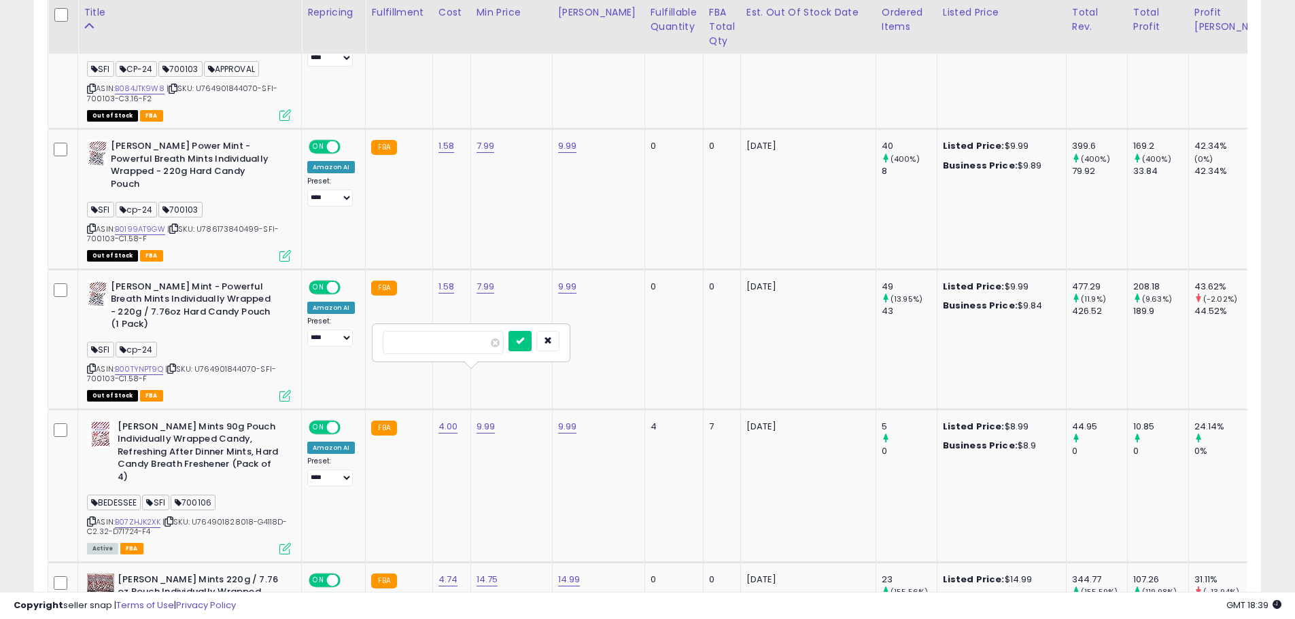
click button "submit" at bounding box center [519, 341] width 23 height 20
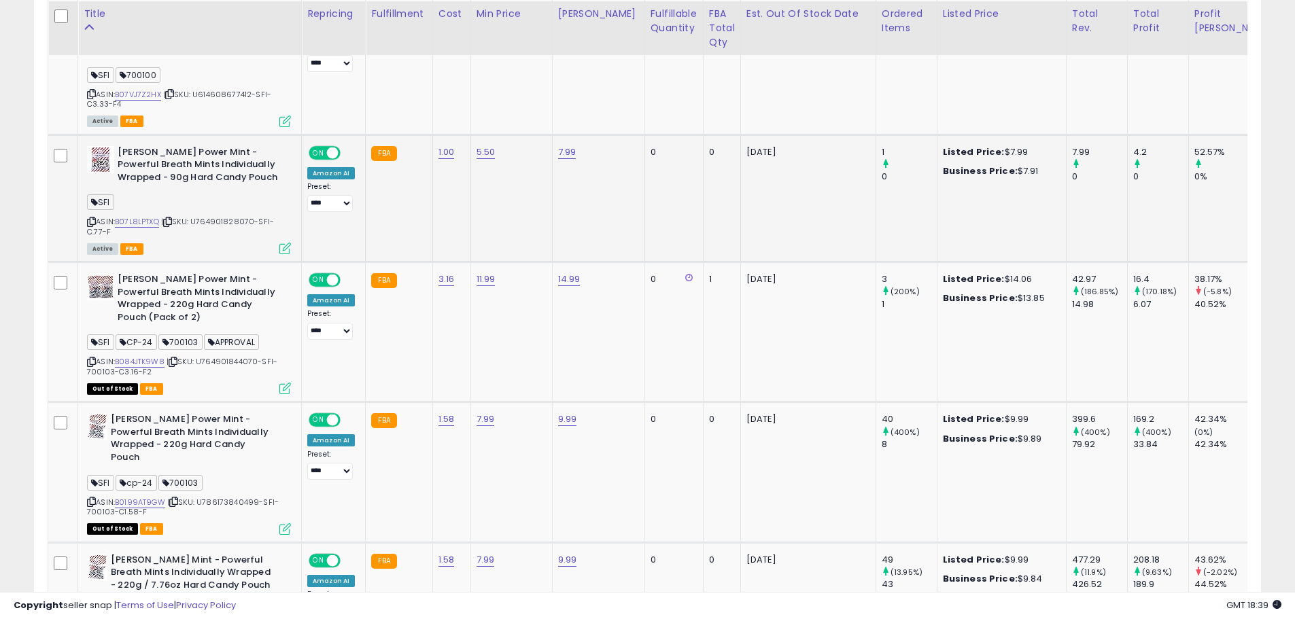
scroll to position [724, 0]
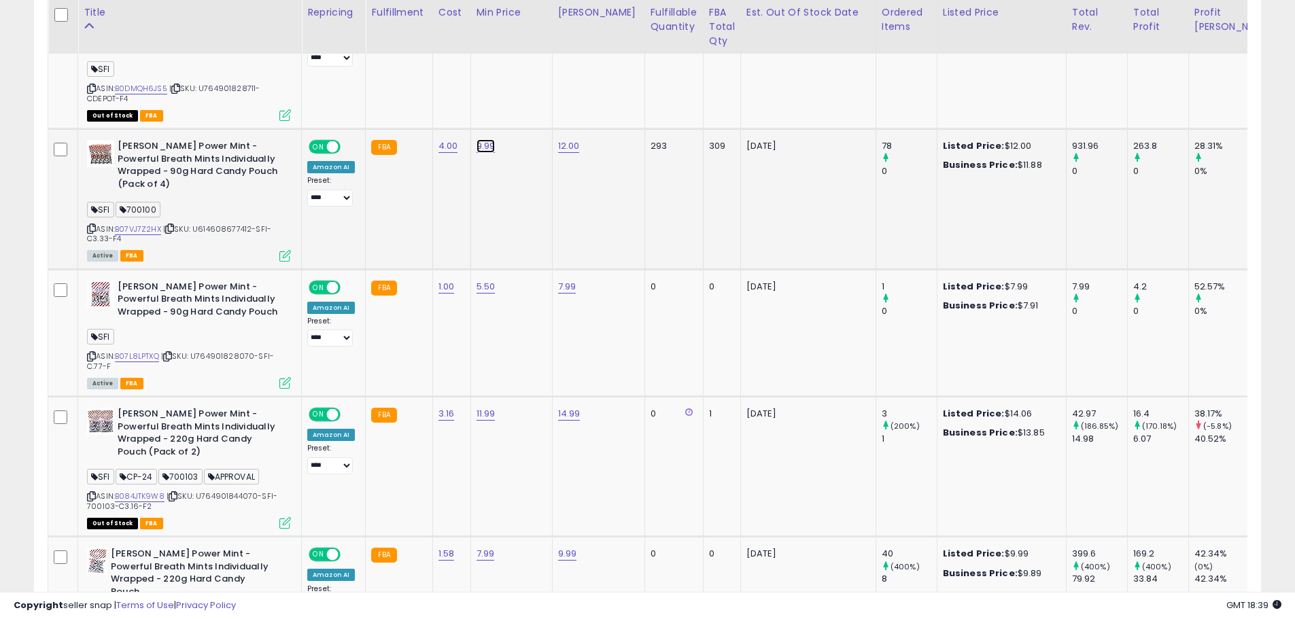
click at [485, 145] on link "9.99" at bounding box center [486, 146] width 19 height 14
drag, startPoint x: 426, startPoint y: 118, endPoint x: 258, endPoint y: 88, distance: 170.5
click at [281, 94] on tbody "Diana Power Mint Sugar Free - Powerful Breath Mints Individually Wrapped - 90g …" at bounding box center [965, 556] width 1835 height 1133
type input "****"
click button "submit" at bounding box center [519, 111] width 23 height 20
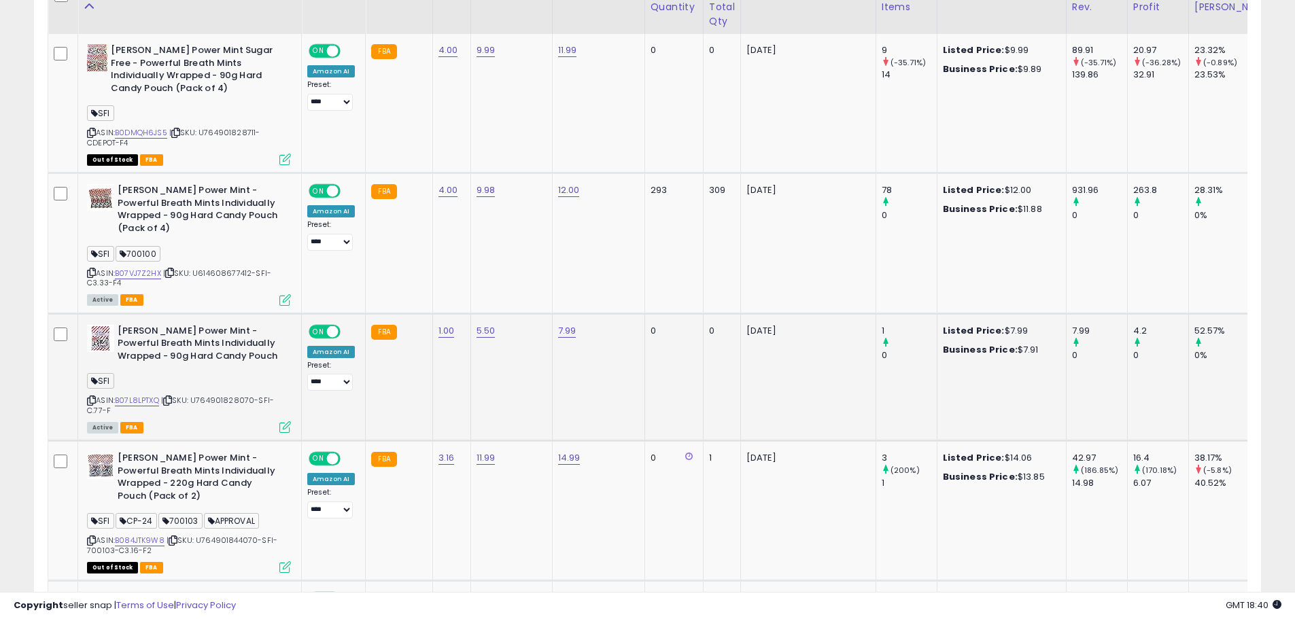
scroll to position [656, 0]
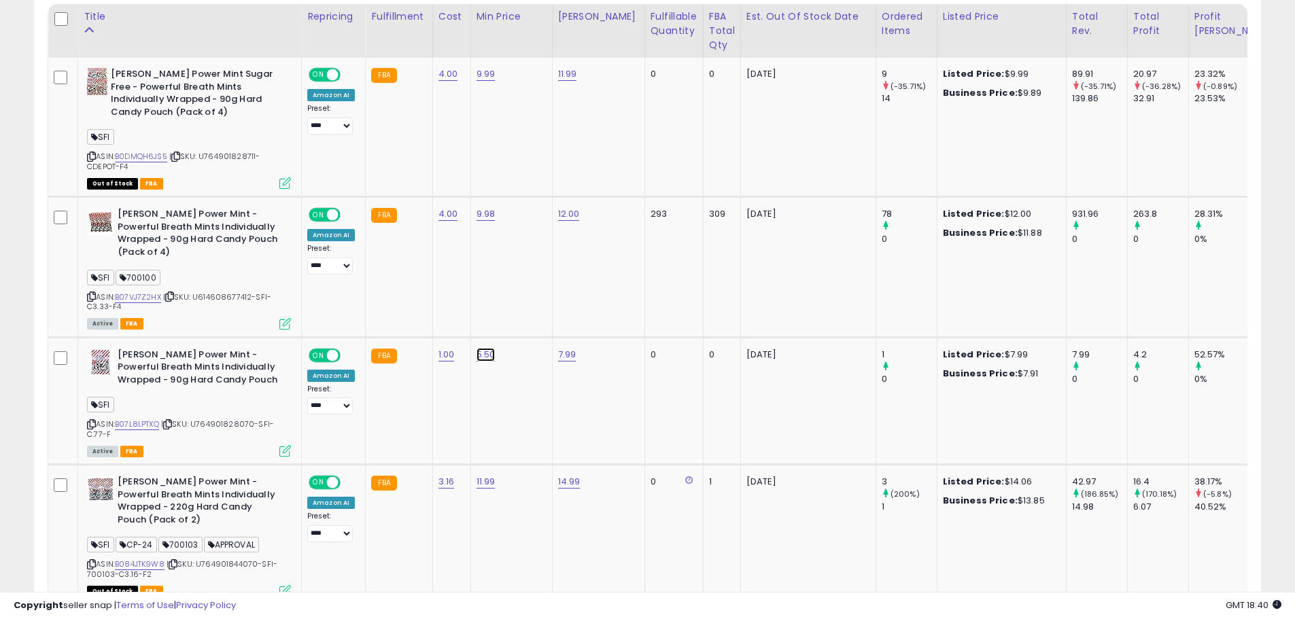
click at [485, 348] on link "5.50" at bounding box center [486, 355] width 19 height 14
drag, startPoint x: 453, startPoint y: 318, endPoint x: 329, endPoint y: 297, distance: 125.5
click at [324, 297] on tbody "Diana Power Mint Sugar Free - Powerful Breath Mints Individually Wrapped - 90g …" at bounding box center [965, 624] width 1835 height 1133
type input "****"
click button "submit" at bounding box center [519, 307] width 23 height 20
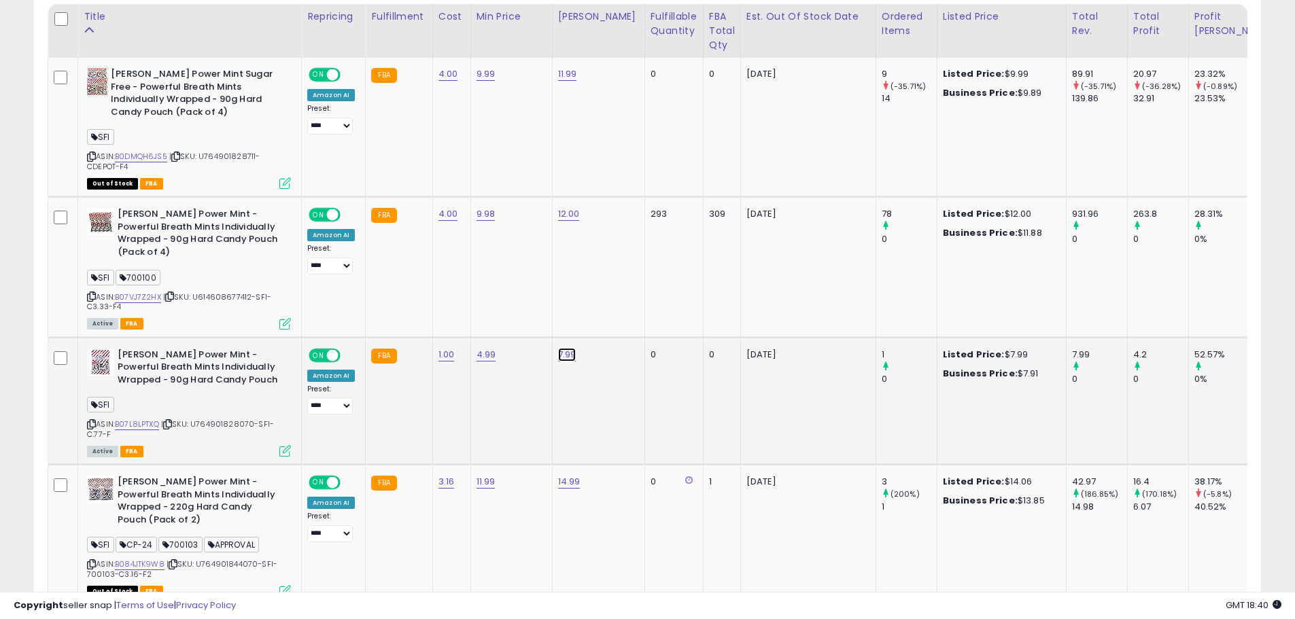
click at [561, 348] on link "7.99" at bounding box center [567, 355] width 18 height 14
drag, startPoint x: 526, startPoint y: 322, endPoint x: 491, endPoint y: 311, distance: 37.0
click at [491, 311] on div "****" at bounding box center [553, 309] width 196 height 36
click at [498, 309] on input "****" at bounding box center [524, 308] width 121 height 23
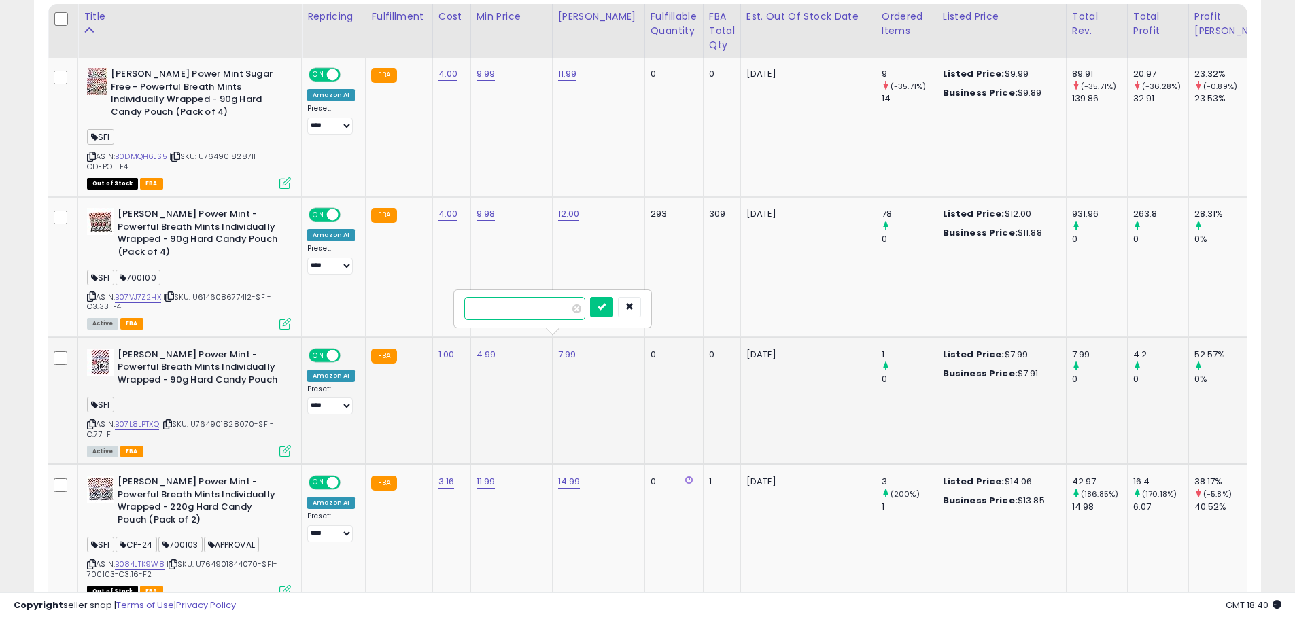
click at [498, 309] on input "****" at bounding box center [524, 308] width 121 height 23
type input "***"
click button "submit" at bounding box center [601, 307] width 23 height 20
click at [145, 292] on link "B07VJ7Z2HX" at bounding box center [138, 298] width 46 height 12
click at [483, 212] on link "9.98" at bounding box center [486, 214] width 19 height 14
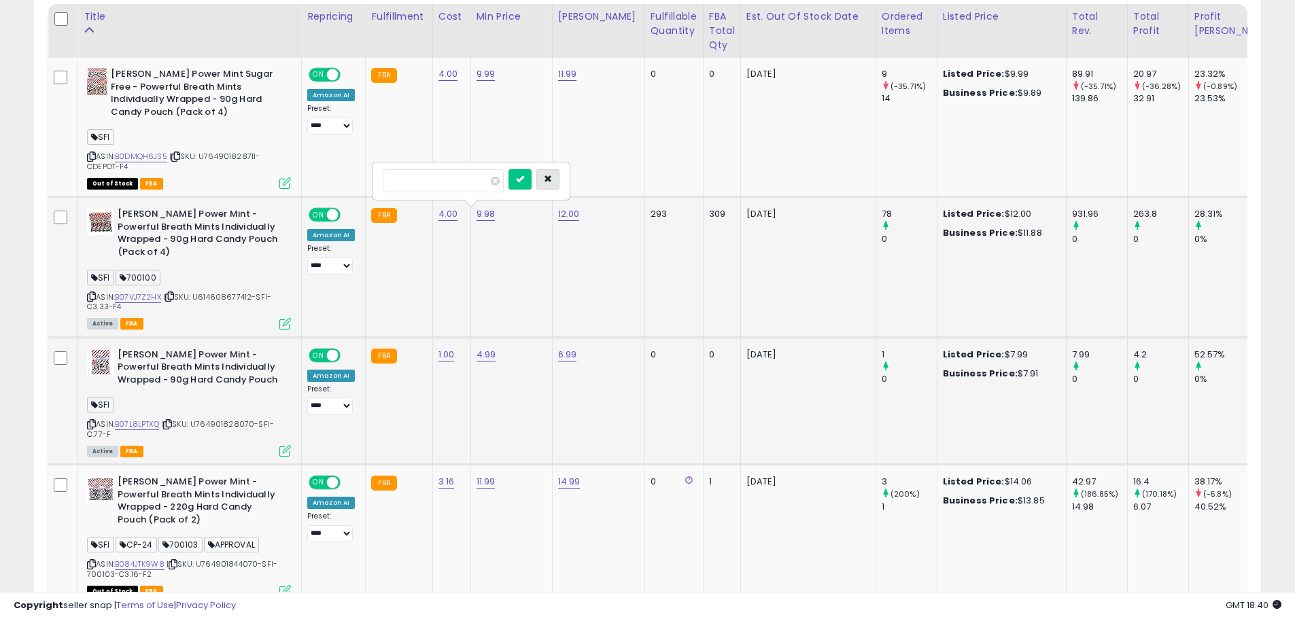
click at [559, 184] on button "button" at bounding box center [547, 179] width 23 height 20
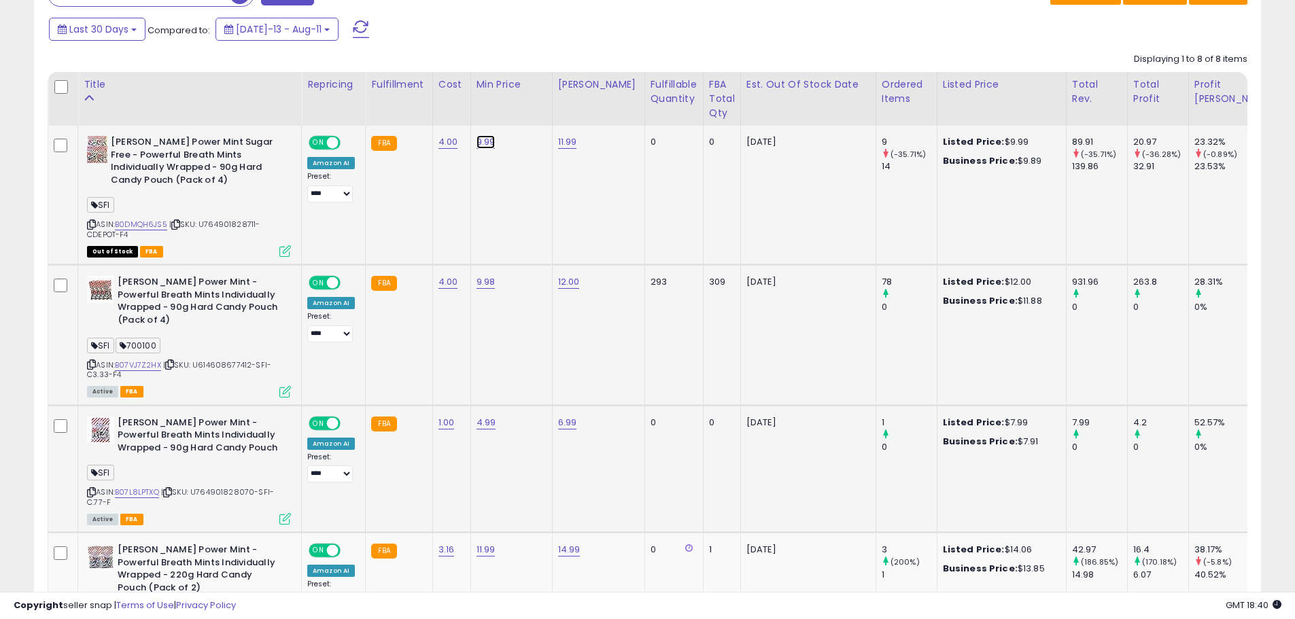
click at [478, 142] on link "9.99" at bounding box center [486, 142] width 19 height 14
drag, startPoint x: 451, startPoint y: 114, endPoint x: 246, endPoint y: 105, distance: 205.5
type input "****"
click button "submit" at bounding box center [519, 107] width 23 height 20
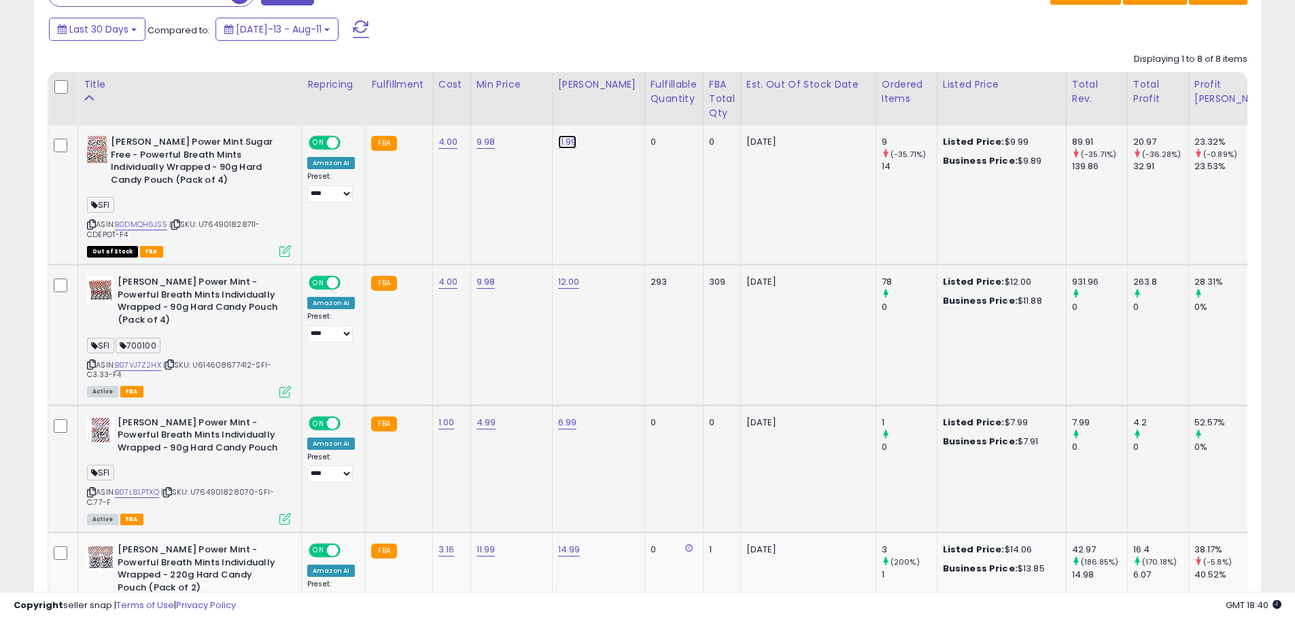
click at [561, 141] on link "11.99" at bounding box center [567, 142] width 19 height 14
drag, startPoint x: 509, startPoint y: 116, endPoint x: 290, endPoint y: 90, distance: 220.5
type input "**"
click button "submit" at bounding box center [601, 107] width 23 height 20
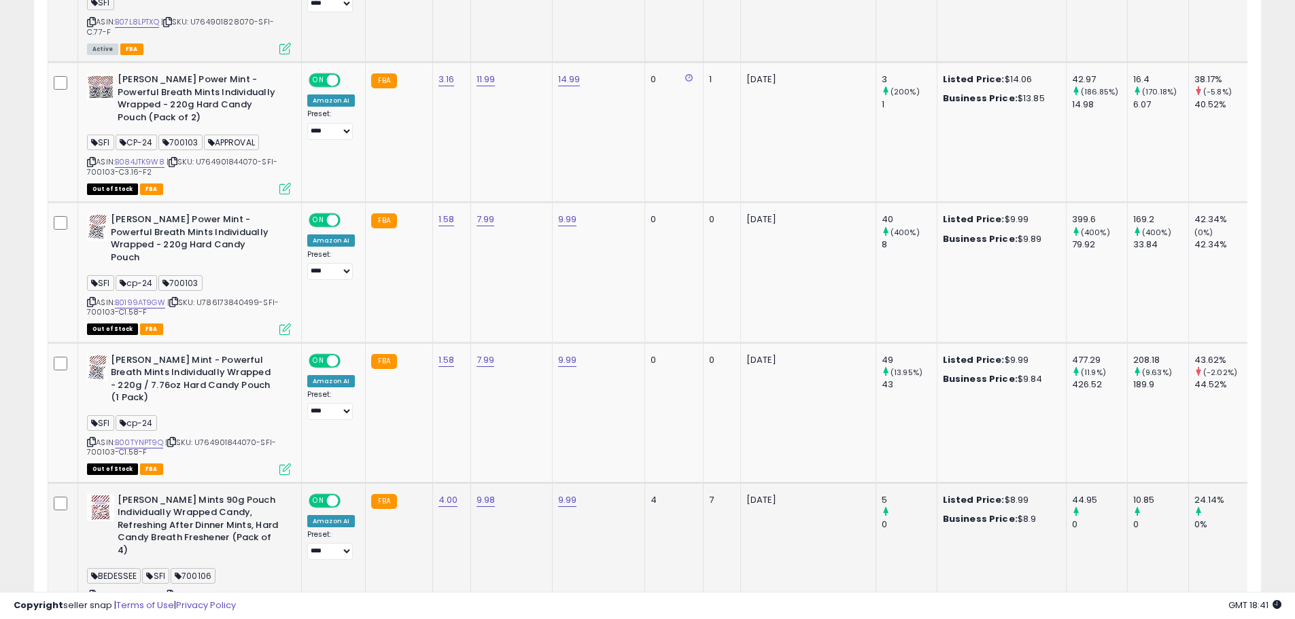
scroll to position [1064, 0]
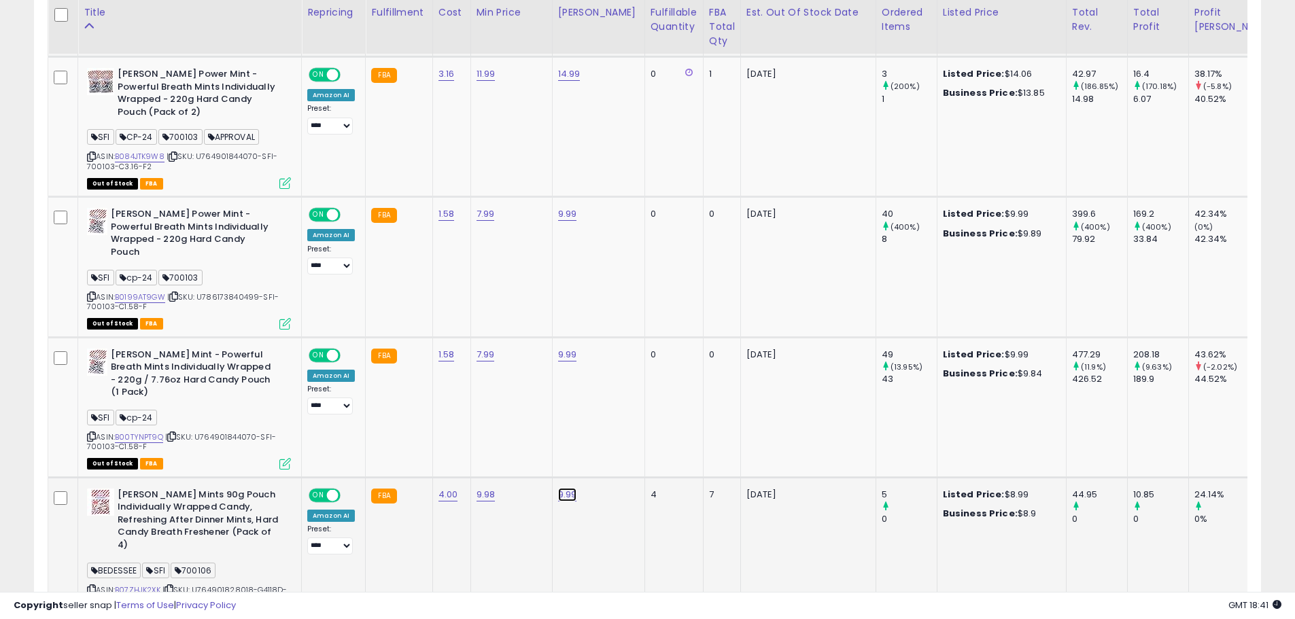
click at [559, 488] on link "9.99" at bounding box center [567, 495] width 19 height 14
drag, startPoint x: 532, startPoint y: 413, endPoint x: 262, endPoint y: 396, distance: 270.4
click at [262, 396] on tbody "Diana Power Mint Sugar Free - Powerful Breath Mints Individually Wrapped - 90g …" at bounding box center [965, 216] width 1835 height 1133
type input "**"
click button "submit" at bounding box center [601, 409] width 23 height 20
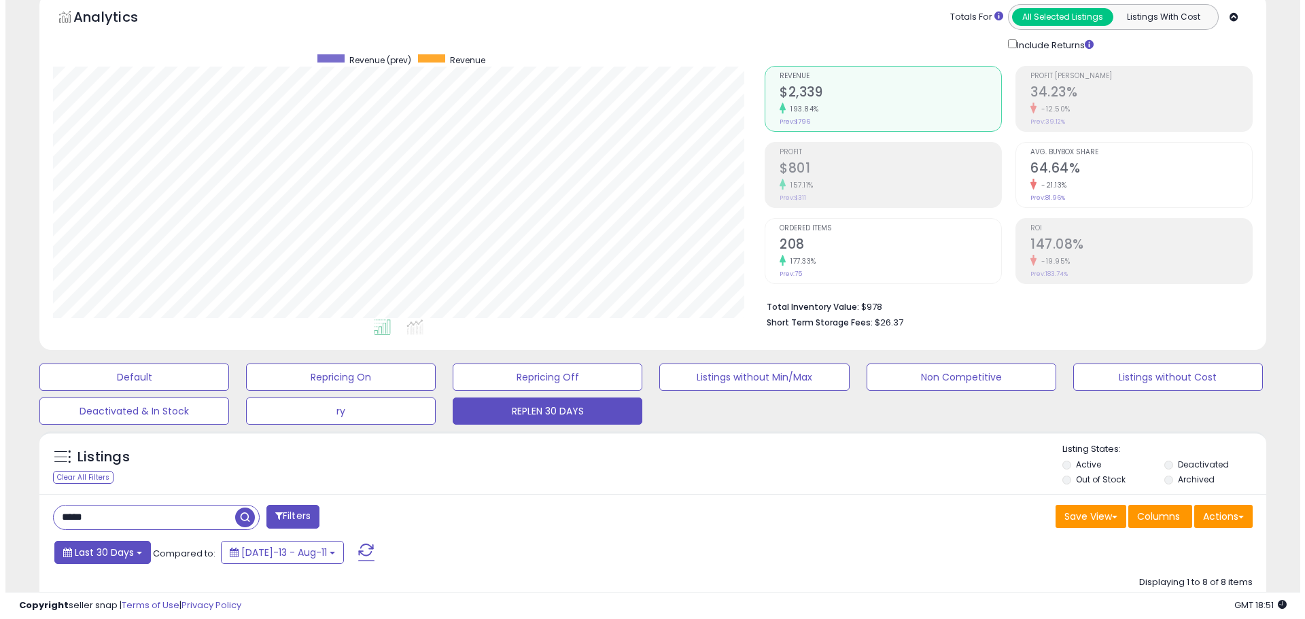
scroll to position [136, 0]
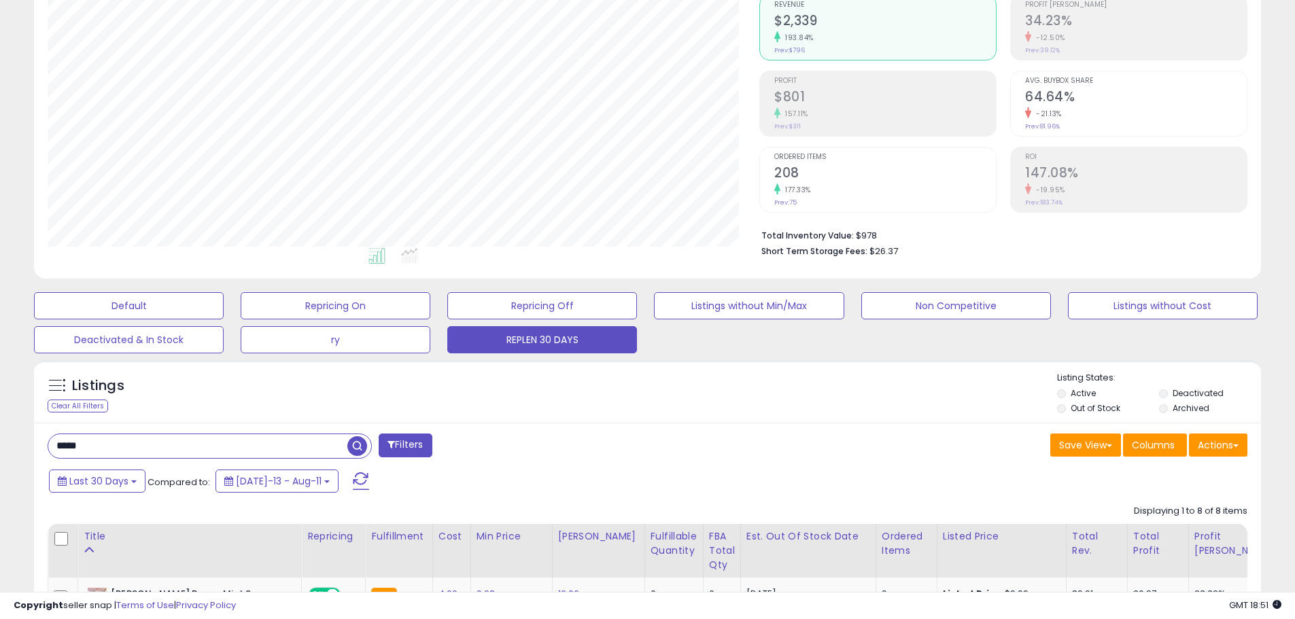
drag, startPoint x: 99, startPoint y: 453, endPoint x: 26, endPoint y: 443, distance: 74.1
type input "*******"
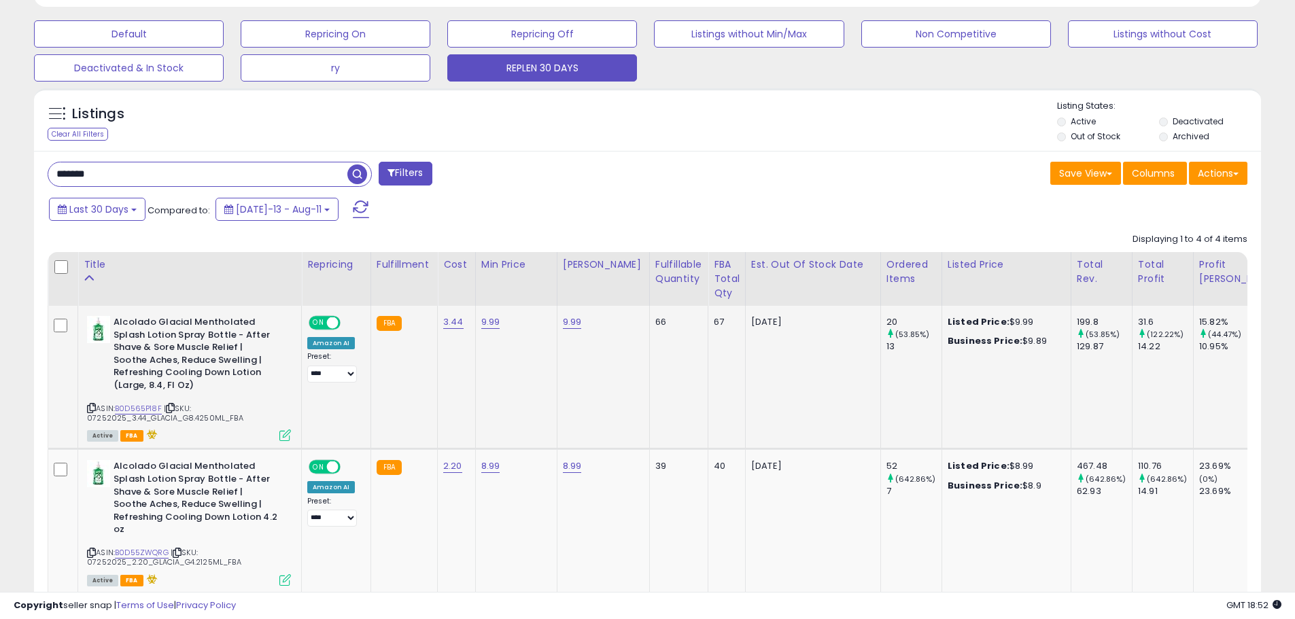
scroll to position [735, 0]
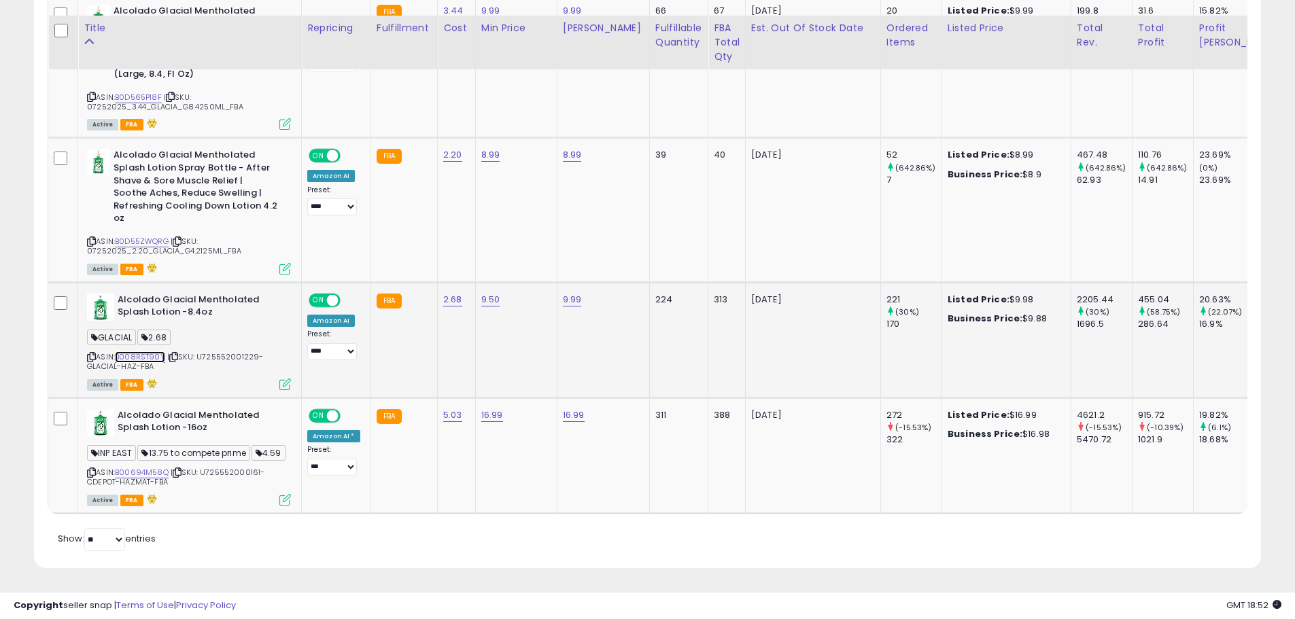
click at [153, 351] on link "B008RST90Y" at bounding box center [140, 357] width 50 height 12
